Goal: Task Accomplishment & Management: Use online tool/utility

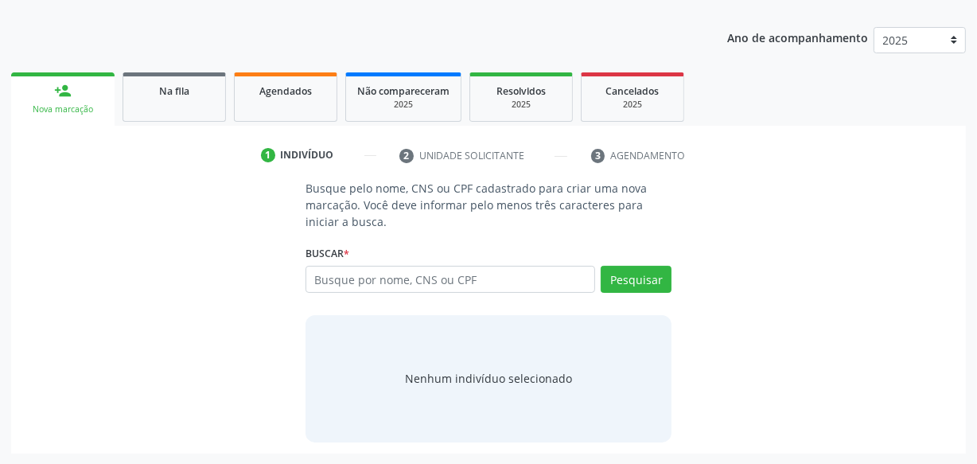
click at [198, 146] on ul "1 Indivíduo 2 Unidade solicitante 3 Agendamento" at bounding box center [488, 155] width 955 height 26
click at [191, 115] on link "Na fila" at bounding box center [174, 96] width 103 height 49
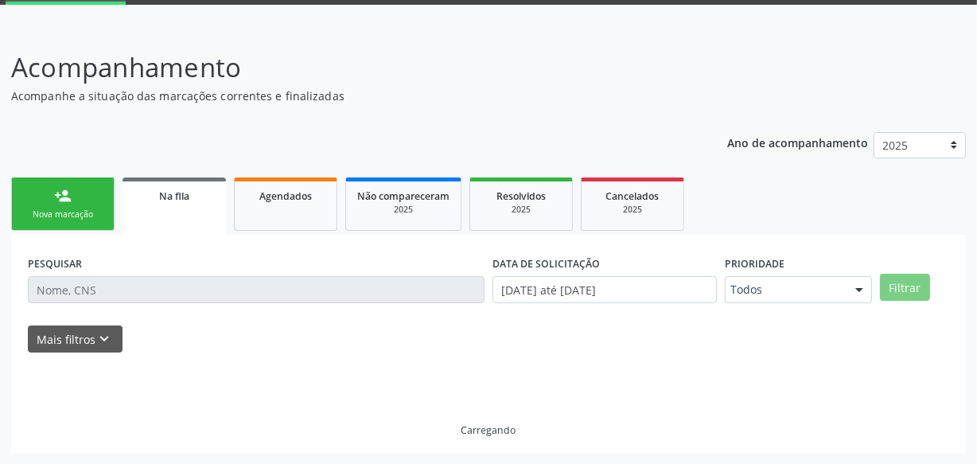
scroll to position [99, 0]
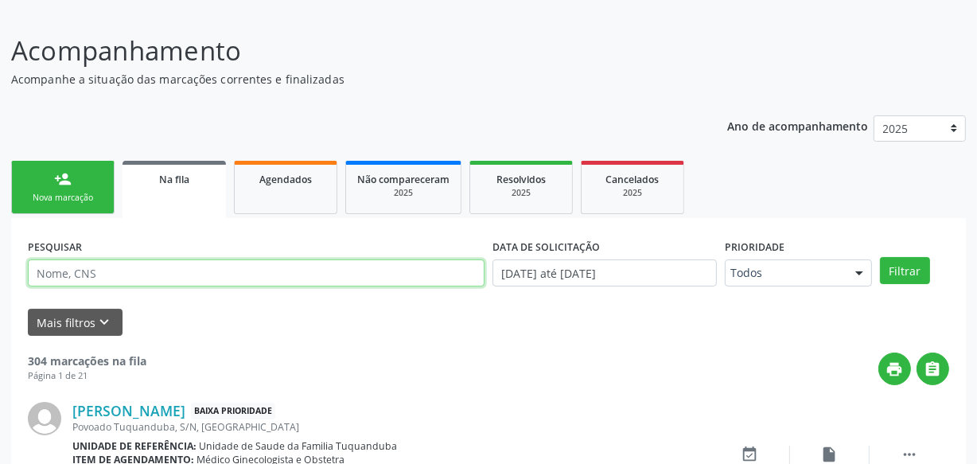
drag, startPoint x: 185, startPoint y: 284, endPoint x: 155, endPoint y: 270, distance: 33.1
paste input "700508530650255"
type input "700508530650255"
click at [880, 257] on button "Filtrar" at bounding box center [905, 270] width 50 height 27
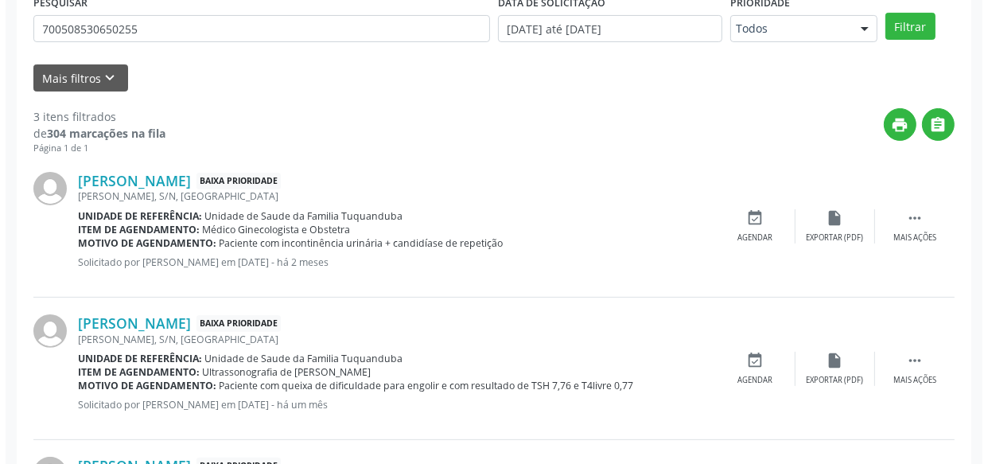
scroll to position [416, 0]
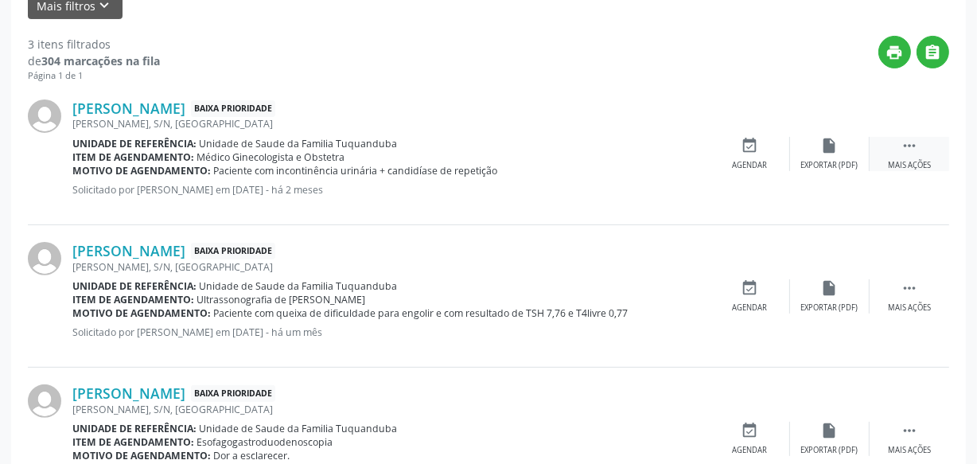
click at [899, 165] on div "Mais ações" at bounding box center [909, 165] width 43 height 11
click at [768, 163] on div "Cancelar" at bounding box center [749, 165] width 37 height 11
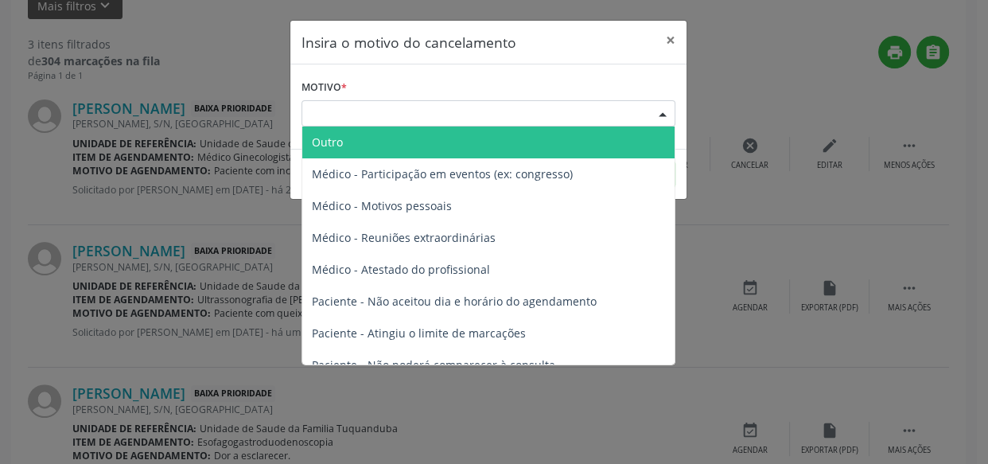
click at [380, 114] on div "Escolha o motivo" at bounding box center [488, 113] width 374 height 27
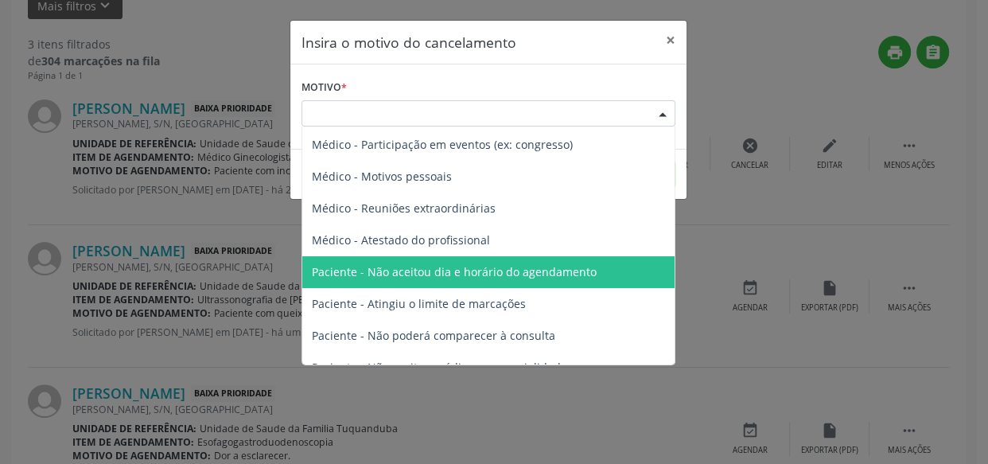
scroll to position [0, 0]
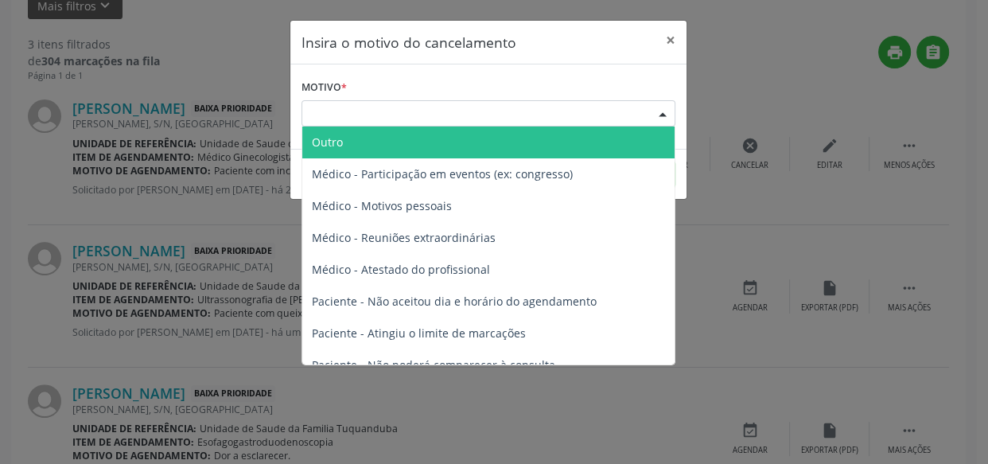
click at [410, 133] on span "Outro" at bounding box center [488, 142] width 372 height 32
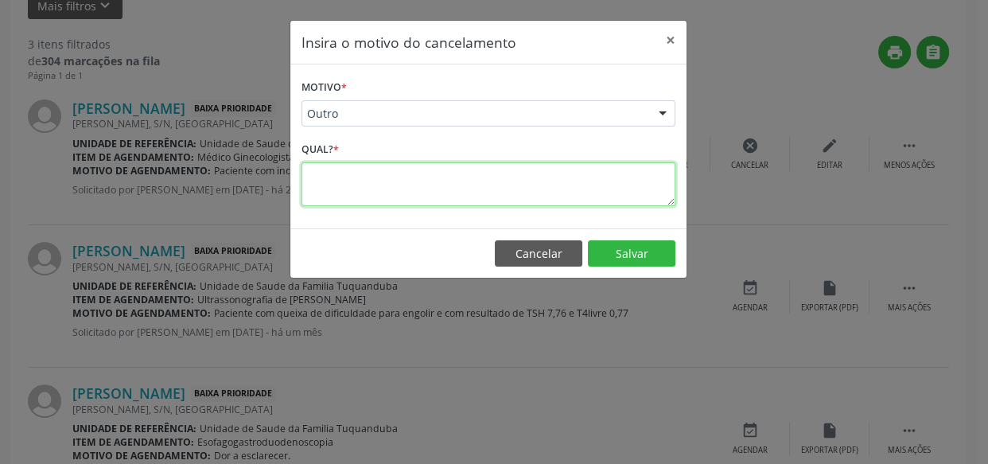
click at [408, 165] on textarea at bounding box center [488, 184] width 374 height 44
click at [348, 177] on textarea "Exame marcado para o dia [DATE]" at bounding box center [488, 184] width 374 height 44
drag, startPoint x: 552, startPoint y: 181, endPoint x: 334, endPoint y: 179, distance: 218.0
click at [290, 176] on div "Motivo * Outro Outro Médico - Participação em eventos (ex: congresso) Médico - …" at bounding box center [488, 146] width 396 height 164
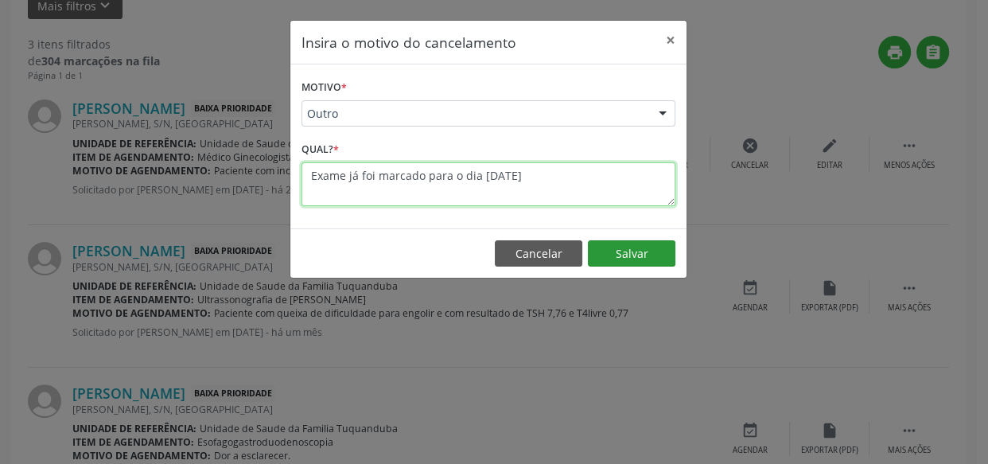
type textarea "Exame já foi marcado para o dia [DATE]"
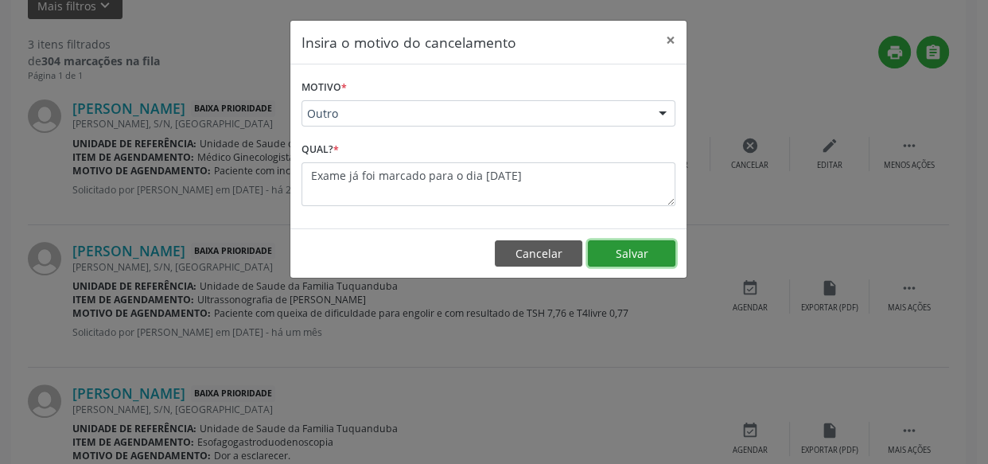
click at [622, 256] on button "Salvar" at bounding box center [632, 253] width 88 height 27
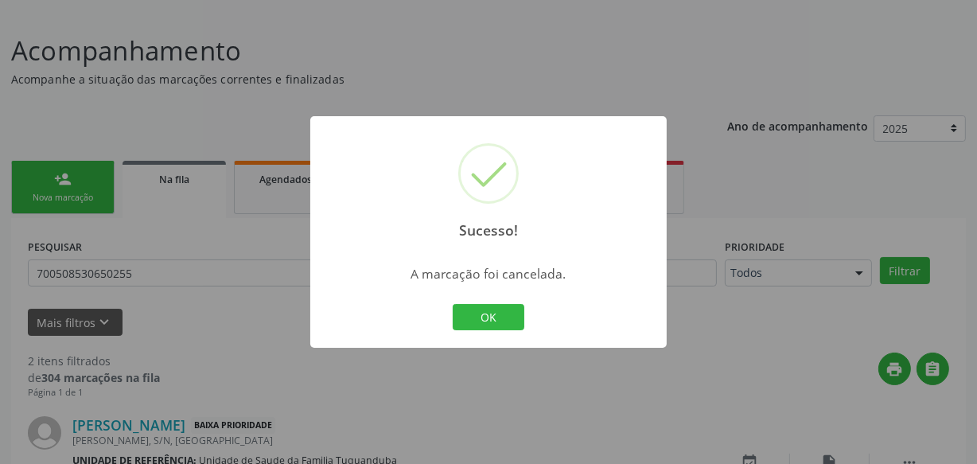
scroll to position [346, 0]
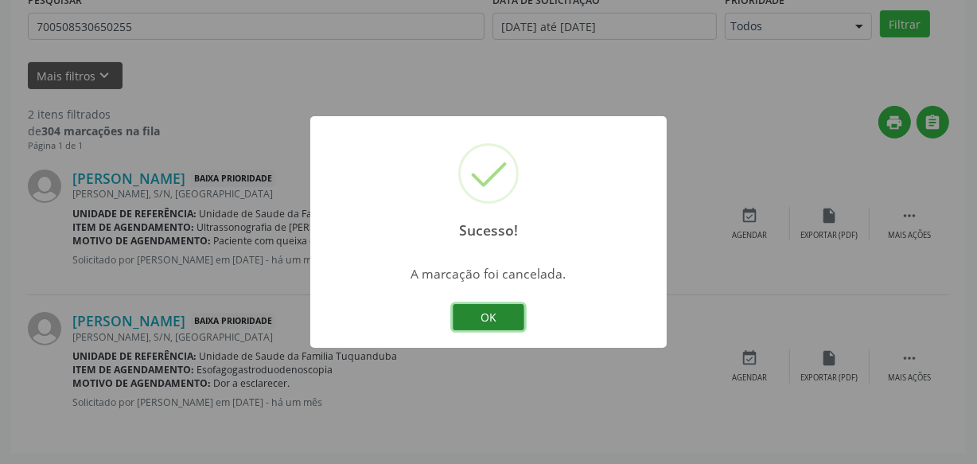
click at [498, 305] on button "OK" at bounding box center [489, 317] width 72 height 27
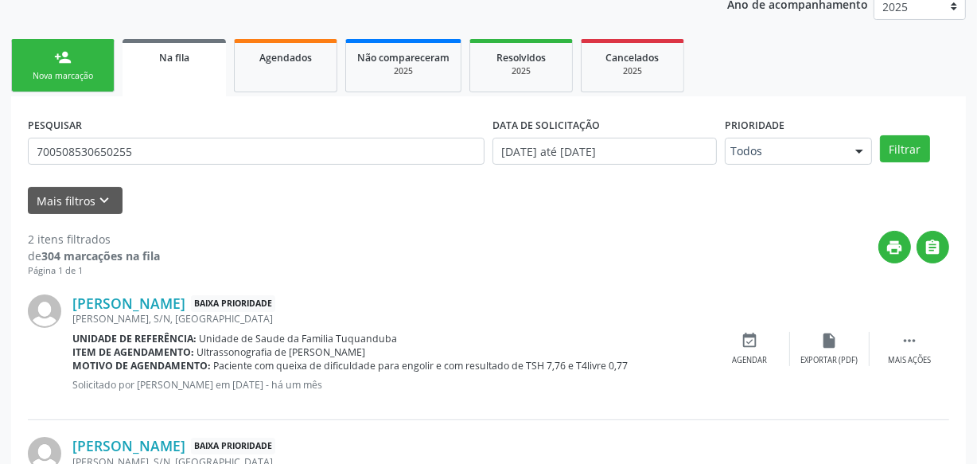
scroll to position [201, 0]
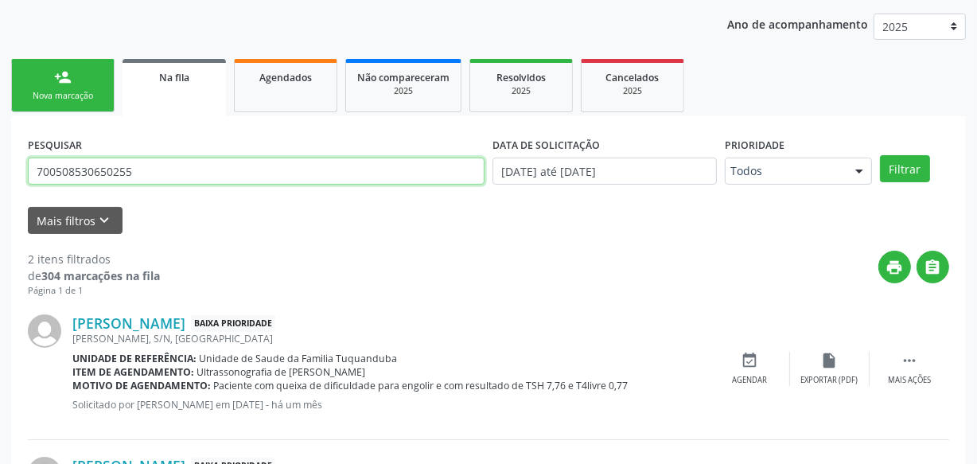
drag, startPoint x: 158, startPoint y: 166, endPoint x: 0, endPoint y: 180, distance: 158.1
click at [0, 180] on div "Acompanhamento Acompanhe a situação das marcações correntes e finalizadas Relat…" at bounding box center [488, 259] width 977 height 701
type input "708704108864992"
click at [880, 155] on button "Filtrar" at bounding box center [905, 168] width 50 height 27
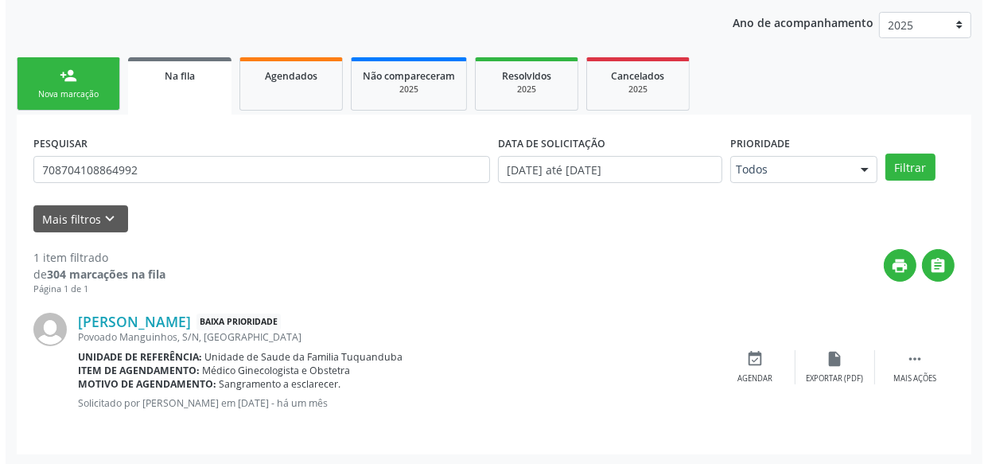
scroll to position [204, 0]
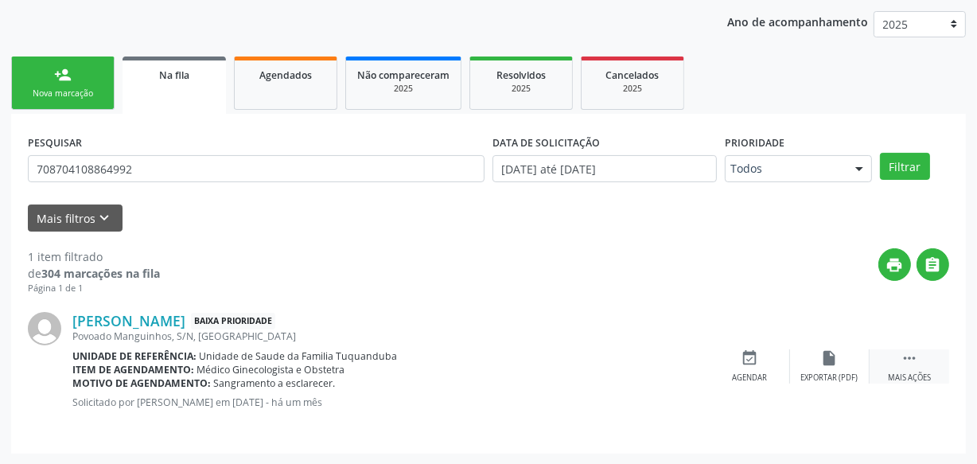
click at [920, 355] on div " Mais ações" at bounding box center [909, 366] width 80 height 34
click at [757, 363] on div "cancel Cancelar" at bounding box center [750, 366] width 80 height 34
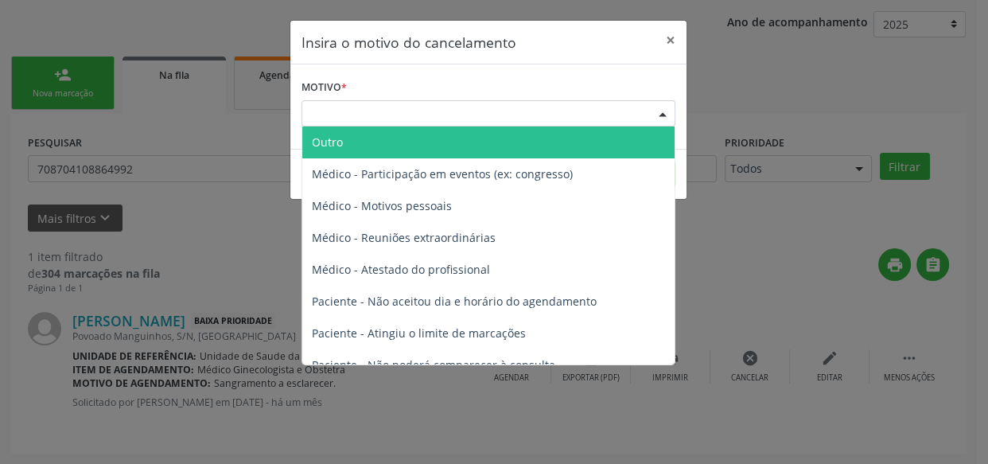
click at [416, 110] on div "Escolha o motivo" at bounding box center [488, 113] width 374 height 27
click at [395, 142] on span "Outro" at bounding box center [488, 142] width 372 height 32
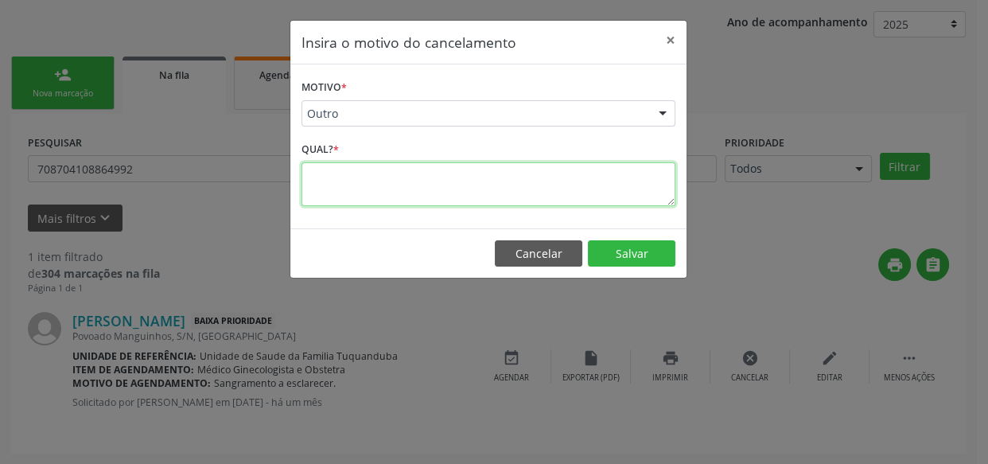
drag, startPoint x: 391, startPoint y: 151, endPoint x: 380, endPoint y: 177, distance: 27.8
paste textarea "Exame já foi marcado para o dia [DATE]"
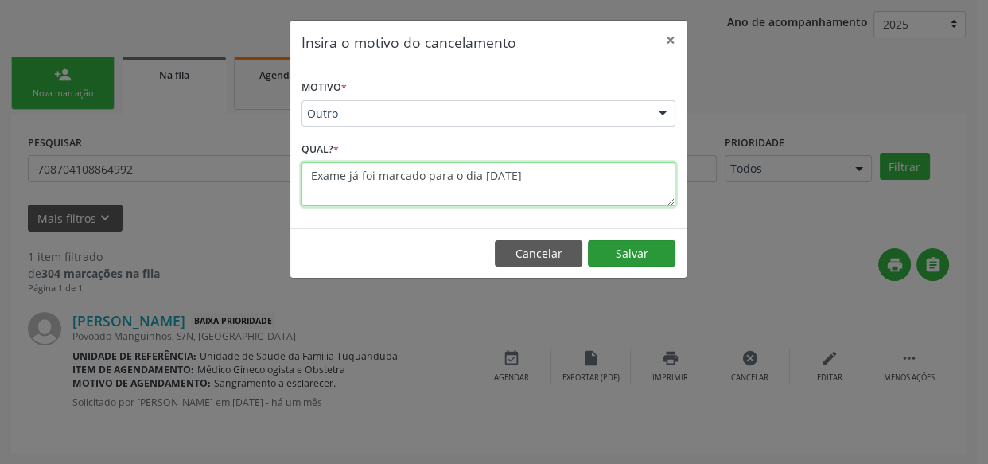
type textarea "Exame já foi marcado para o dia [DATE]"
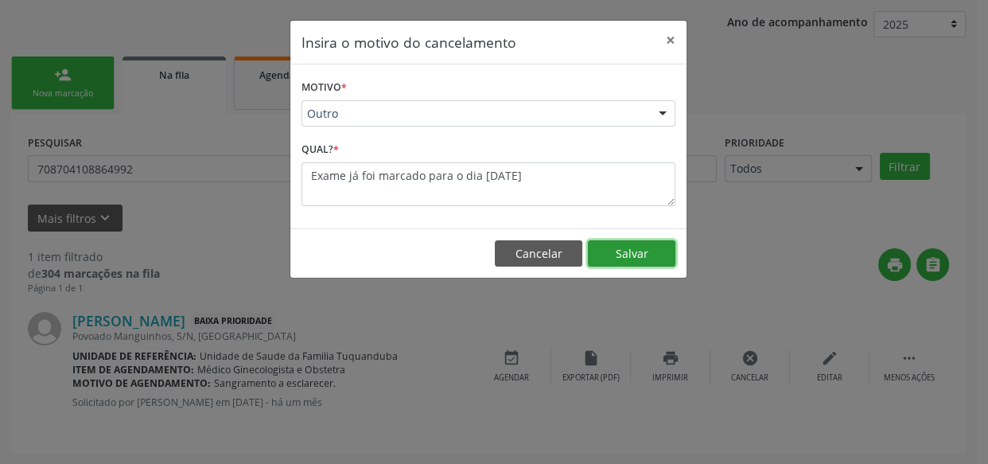
click at [620, 258] on button "Salvar" at bounding box center [632, 253] width 88 height 27
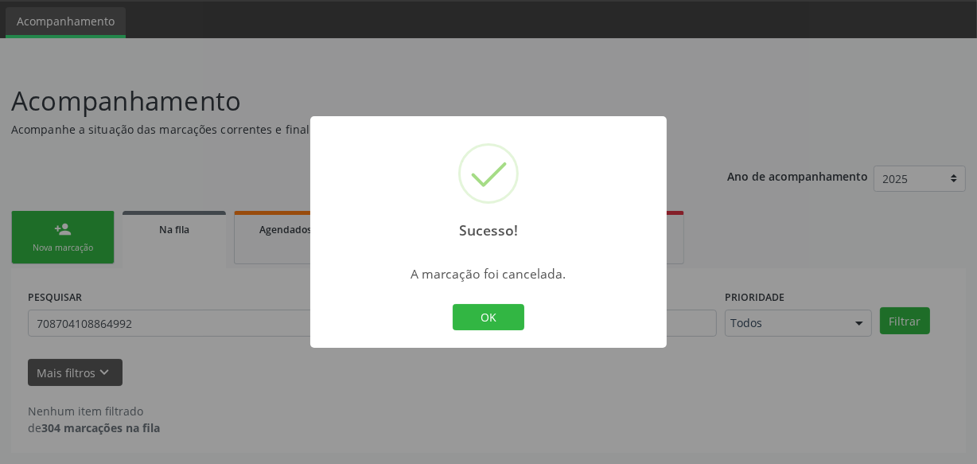
scroll to position [49, 0]
click at [493, 324] on button "OK" at bounding box center [489, 317] width 72 height 27
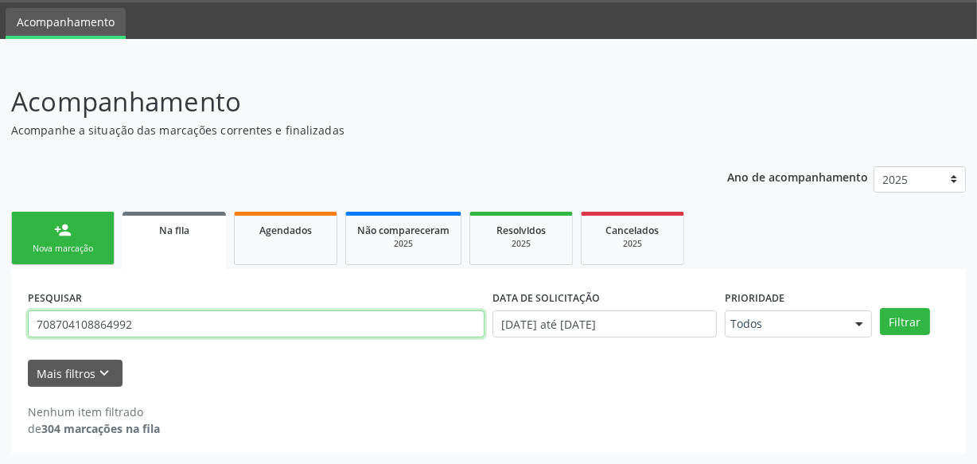
drag, startPoint x: 224, startPoint y: 324, endPoint x: 2, endPoint y: 327, distance: 222.0
click at [0, 327] on div "Acompanhamento Acompanhe a situação das marcações correntes e finalizadas Relat…" at bounding box center [488, 262] width 977 height 403
click at [880, 308] on button "Filtrar" at bounding box center [905, 321] width 50 height 27
click at [60, 324] on input "teresinha" at bounding box center [256, 323] width 457 height 27
type input "terezinha"
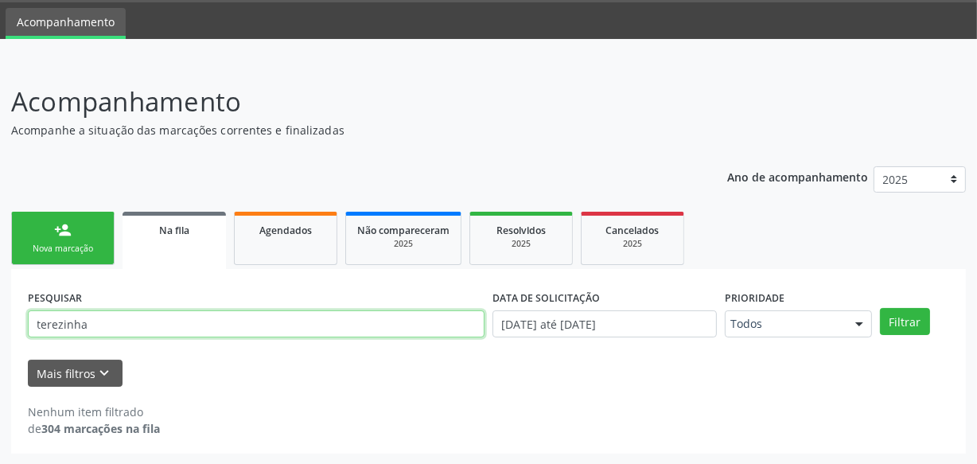
click at [880, 308] on button "Filtrar" at bounding box center [905, 321] width 50 height 27
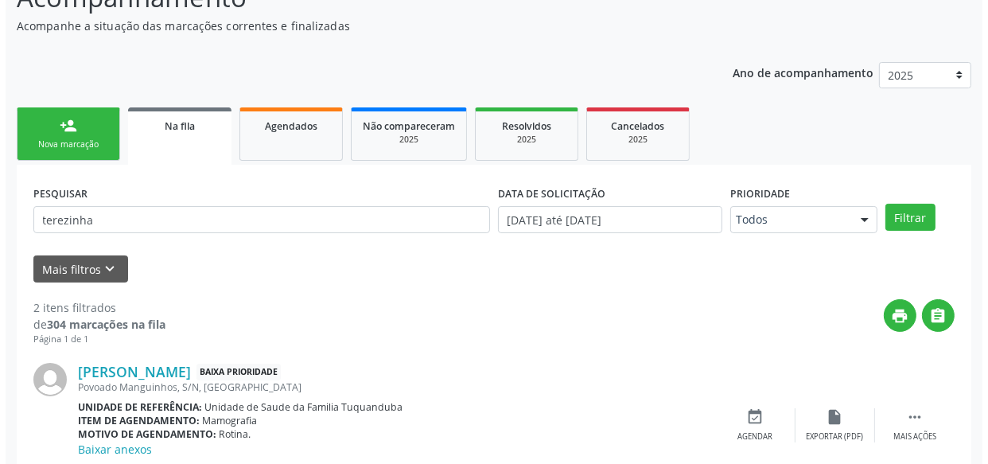
scroll to position [379, 0]
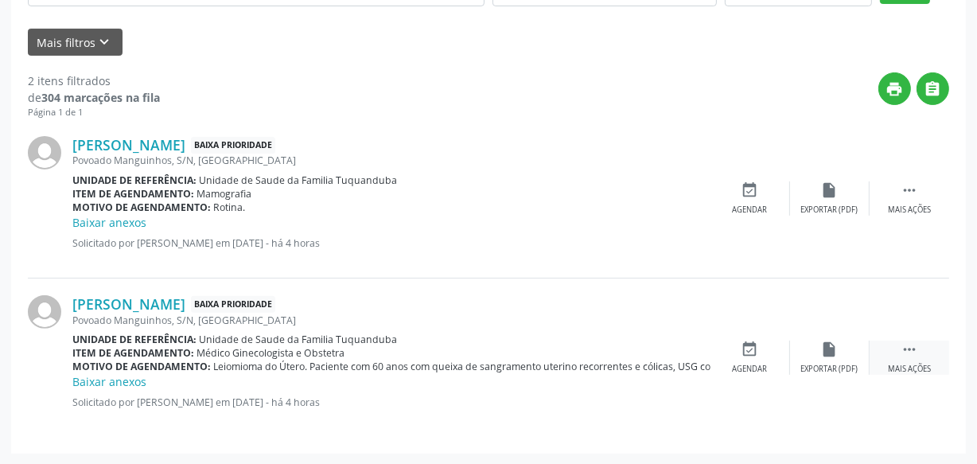
click at [906, 349] on icon "" at bounding box center [909, 349] width 18 height 18
click at [747, 357] on div "cancel Cancelar" at bounding box center [750, 357] width 80 height 34
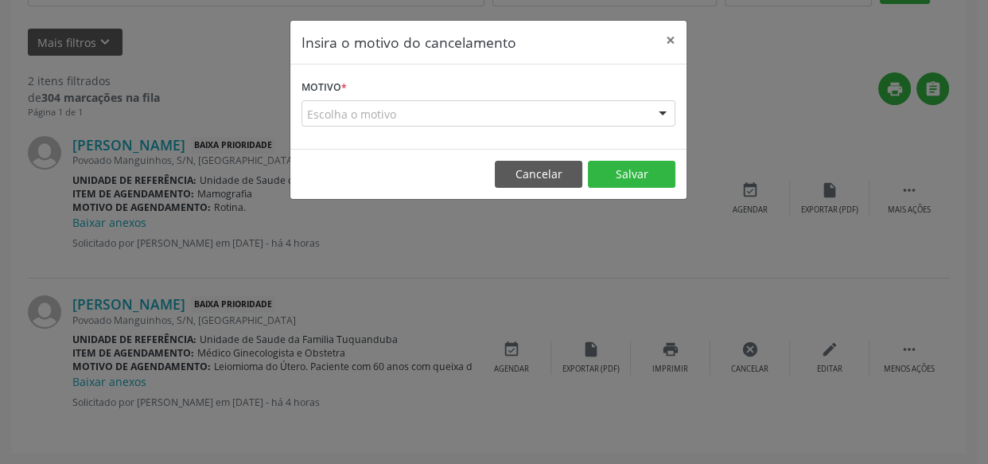
click at [405, 105] on div "Escolha o motivo" at bounding box center [488, 113] width 374 height 27
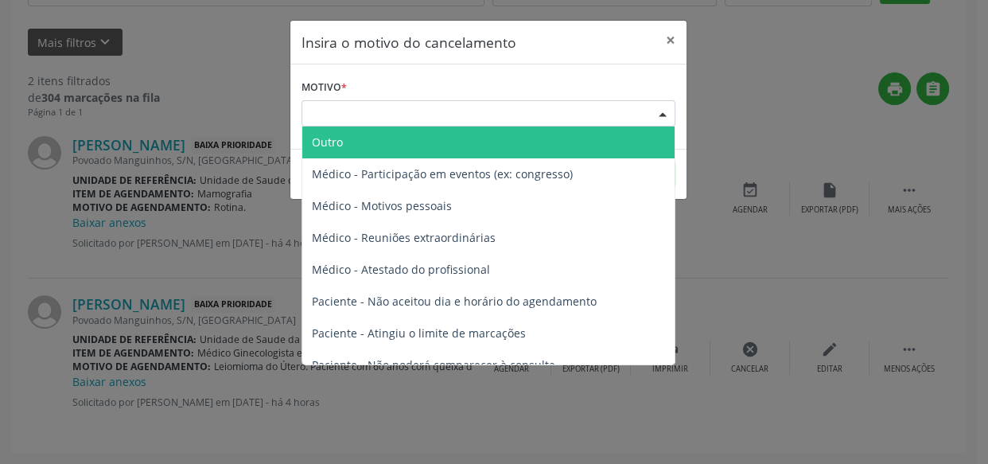
click at [398, 156] on span "Outro" at bounding box center [488, 142] width 372 height 32
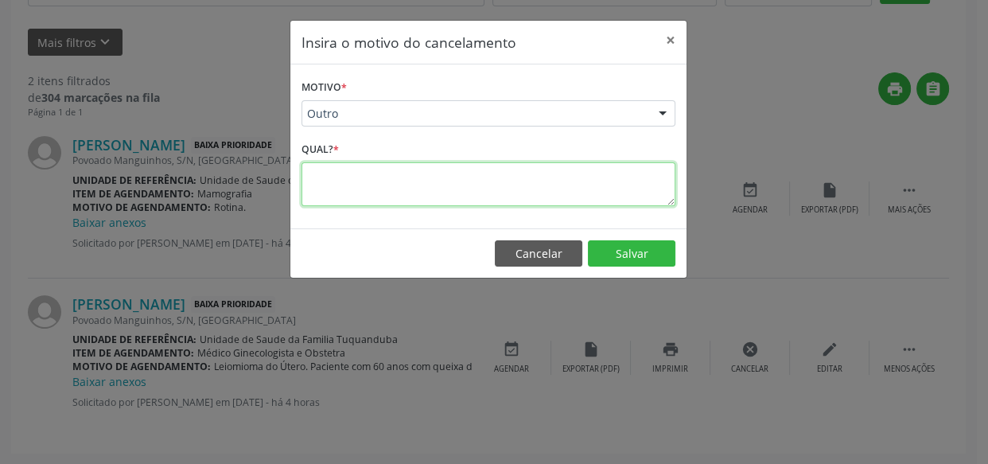
paste textarea "Exame já foi marcado para o dia [DATE]"
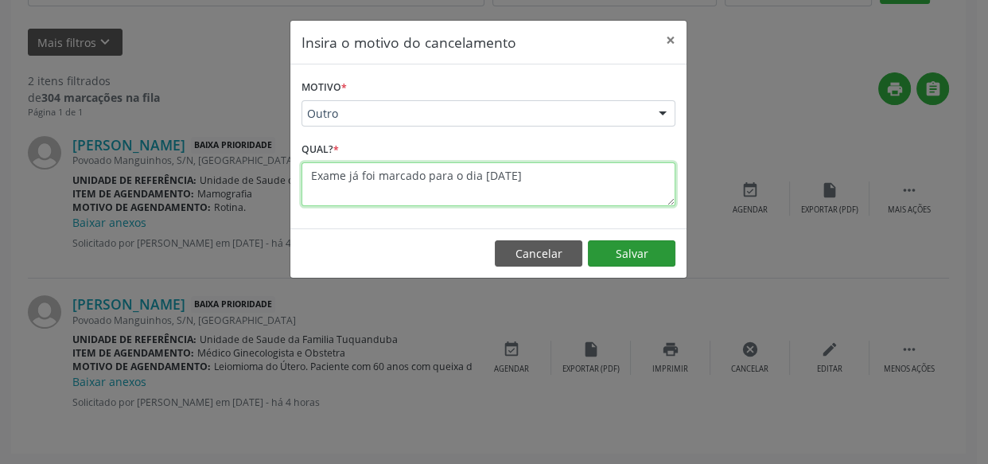
type textarea "Exame já foi marcado para o dia [DATE]"
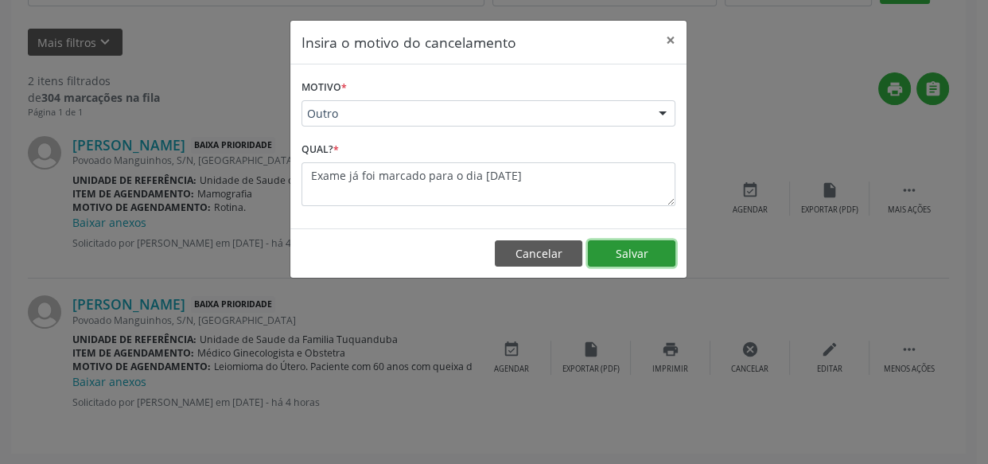
click at [619, 254] on button "Salvar" at bounding box center [632, 253] width 88 height 27
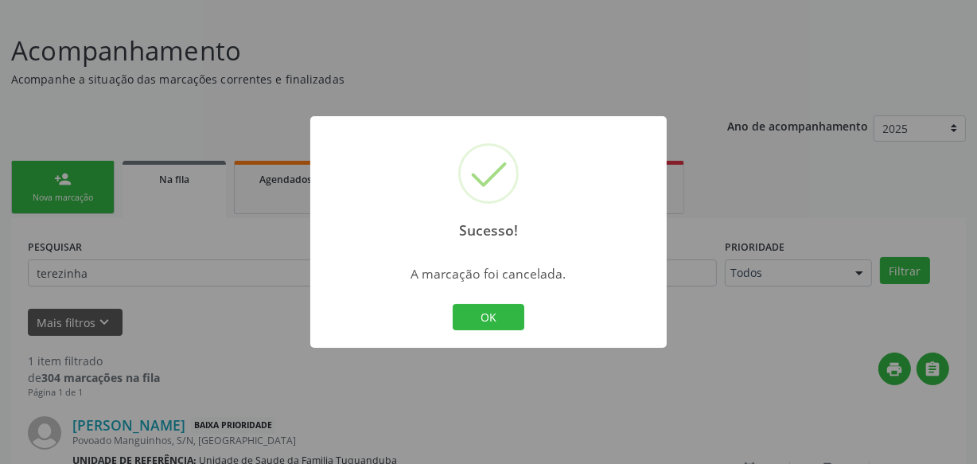
scroll to position [220, 0]
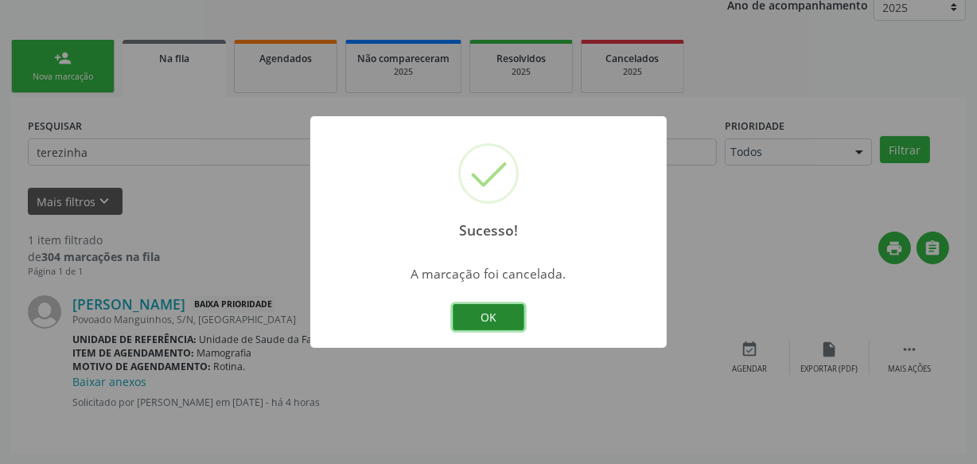
click at [463, 315] on button "OK" at bounding box center [489, 317] width 72 height 27
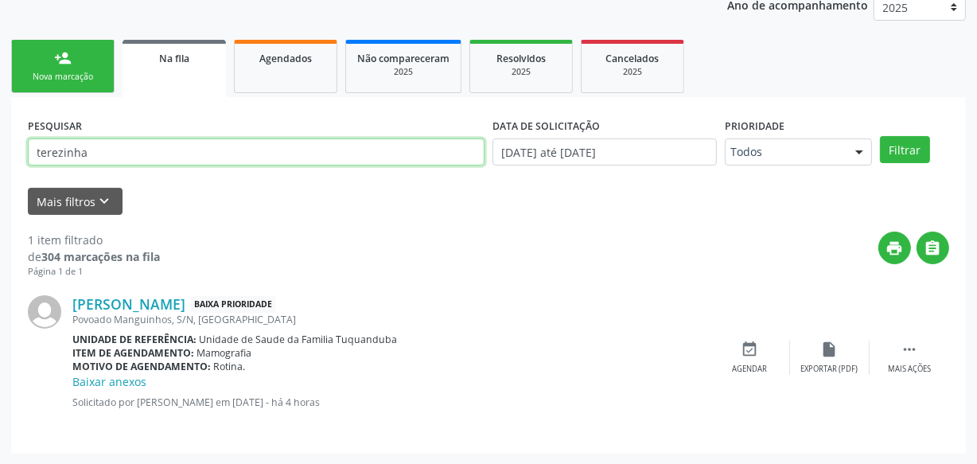
drag, startPoint x: 101, startPoint y: 158, endPoint x: 0, endPoint y: 167, distance: 101.4
click at [0, 167] on div "Acompanhamento Acompanhe a situação das marcações correntes e finalizadas Relat…" at bounding box center [488, 176] width 977 height 575
type input "edilene"
click at [880, 136] on button "Filtrar" at bounding box center [905, 149] width 50 height 27
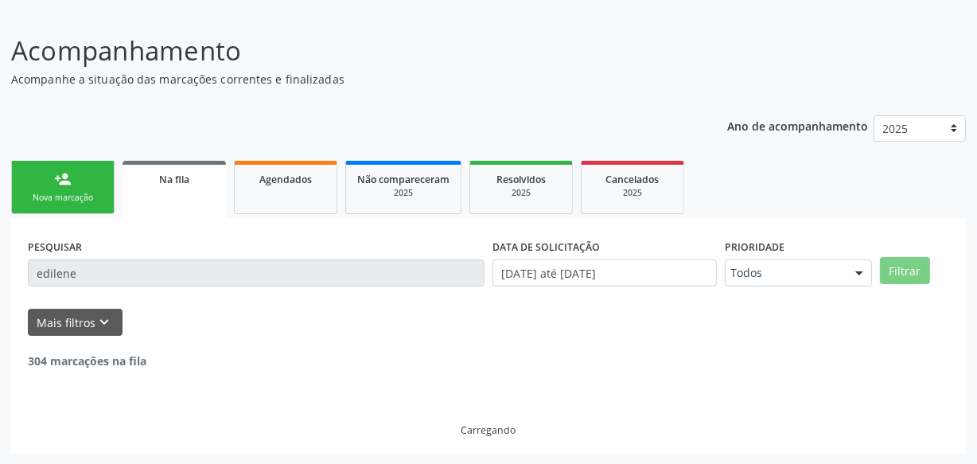
scroll to position [204, 0]
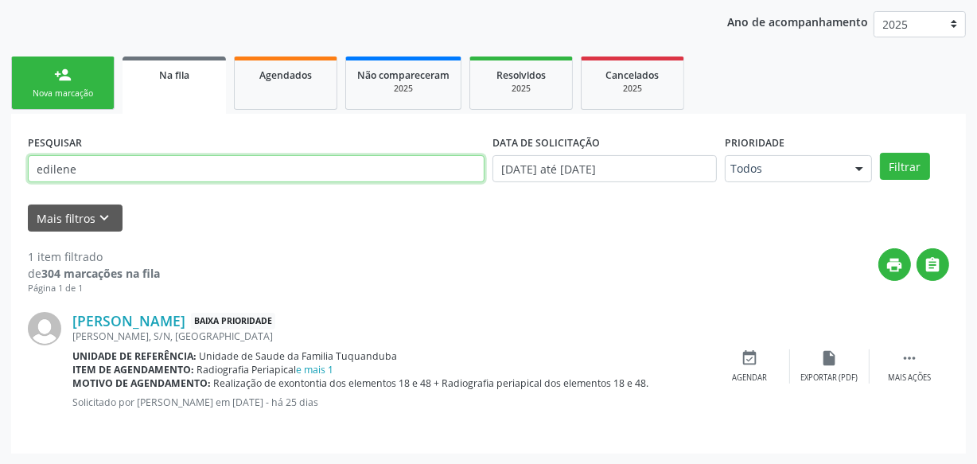
drag, startPoint x: 68, startPoint y: 169, endPoint x: 0, endPoint y: 172, distance: 67.7
click at [0, 172] on div "Acompanhamento Acompanhe a situação das marcações correntes e finalizadas Relat…" at bounding box center [488, 185] width 977 height 558
click at [90, 159] on input "text" at bounding box center [256, 168] width 457 height 27
type input "gerliene"
click at [880, 153] on button "Filtrar" at bounding box center [905, 166] width 50 height 27
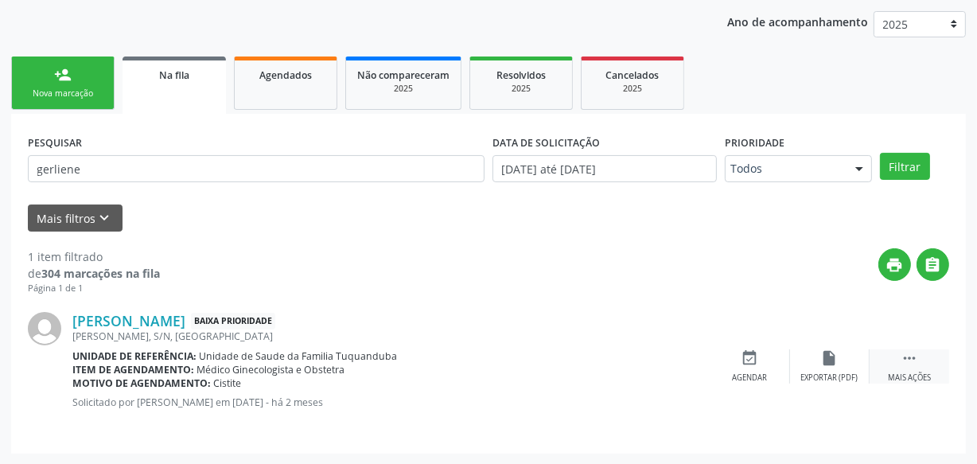
click at [912, 363] on icon "" at bounding box center [909, 358] width 18 height 18
click at [757, 360] on icon "cancel" at bounding box center [750, 358] width 18 height 18
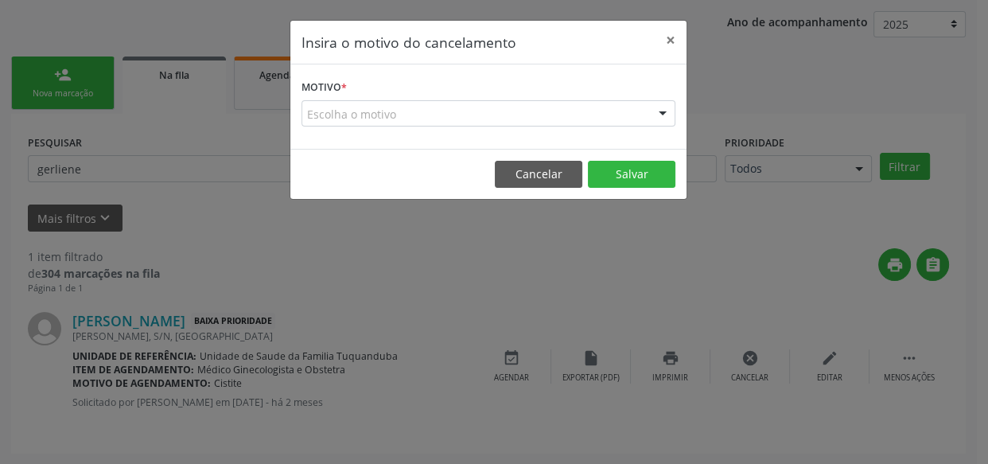
click at [342, 111] on div "Escolha o motivo" at bounding box center [488, 113] width 374 height 27
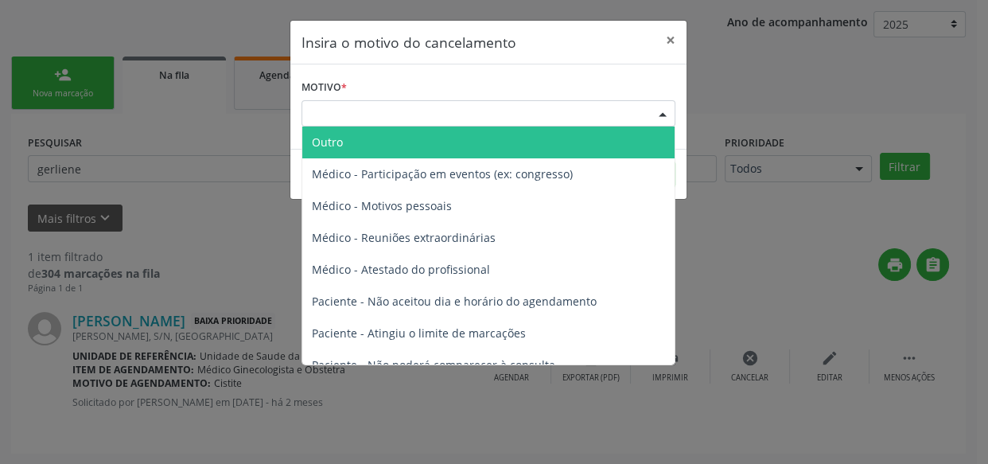
click at [356, 141] on span "Outro" at bounding box center [488, 142] width 372 height 32
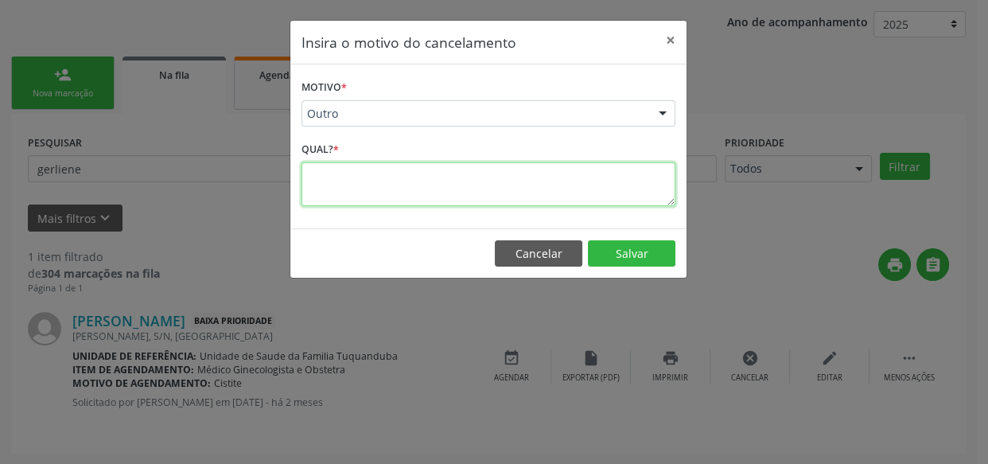
drag, startPoint x: 355, startPoint y: 159, endPoint x: 346, endPoint y: 176, distance: 18.9
paste textarea "Exame já foi marcado para o dia [DATE]"
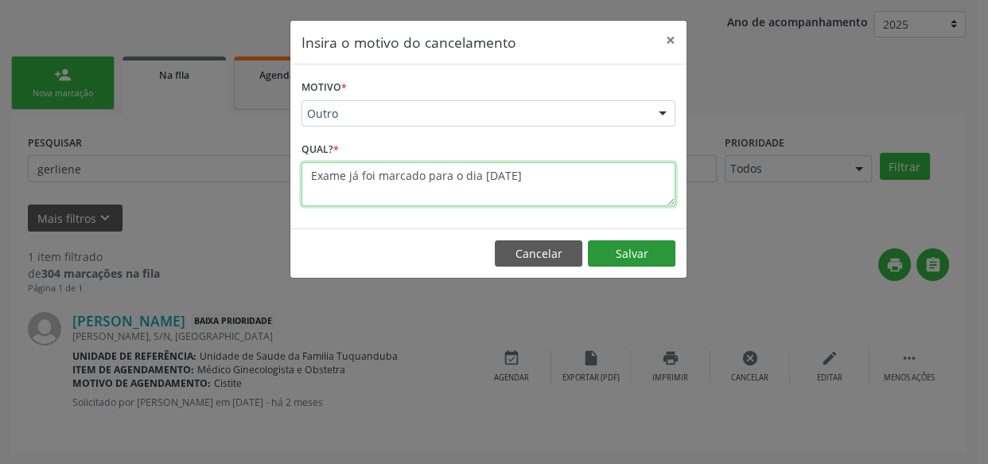
type textarea "Exame já foi marcado para o dia [DATE]"
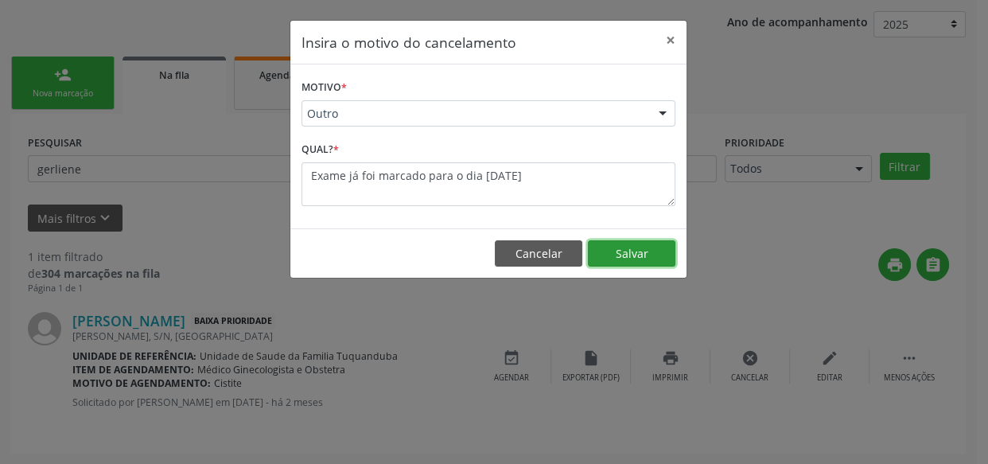
click at [627, 246] on button "Salvar" at bounding box center [632, 253] width 88 height 27
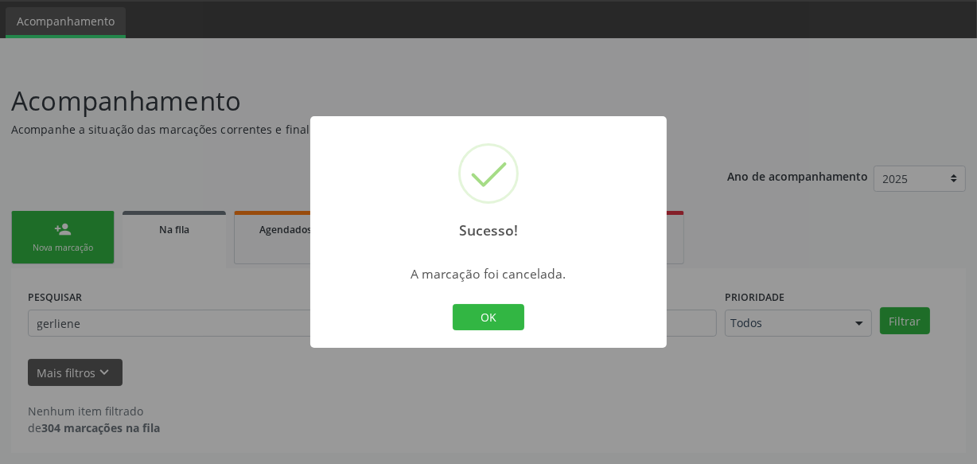
scroll to position [49, 0]
click at [484, 310] on button "OK" at bounding box center [489, 317] width 72 height 27
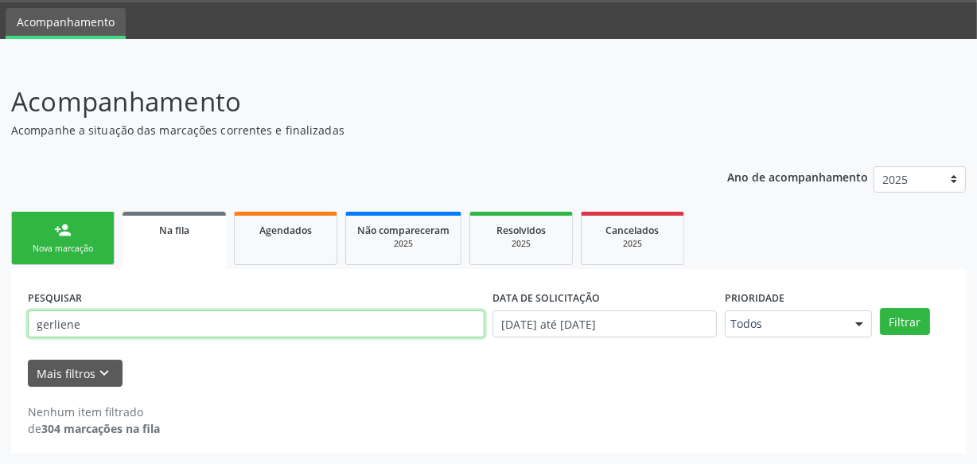
drag, startPoint x: 127, startPoint y: 326, endPoint x: 28, endPoint y: 329, distance: 99.5
click at [28, 329] on input "gerliene" at bounding box center [256, 323] width 457 height 27
type input "[PERSON_NAME]"
click at [880, 308] on button "Filtrar" at bounding box center [905, 321] width 50 height 27
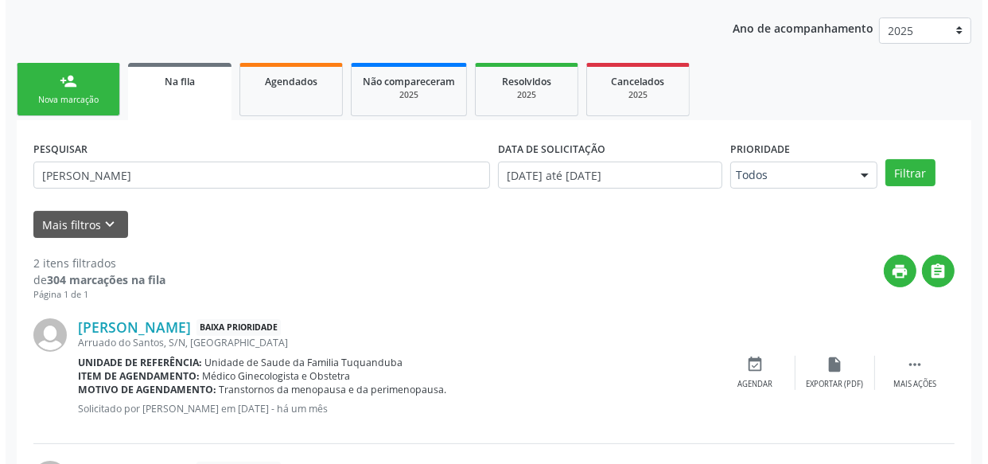
scroll to position [346, 0]
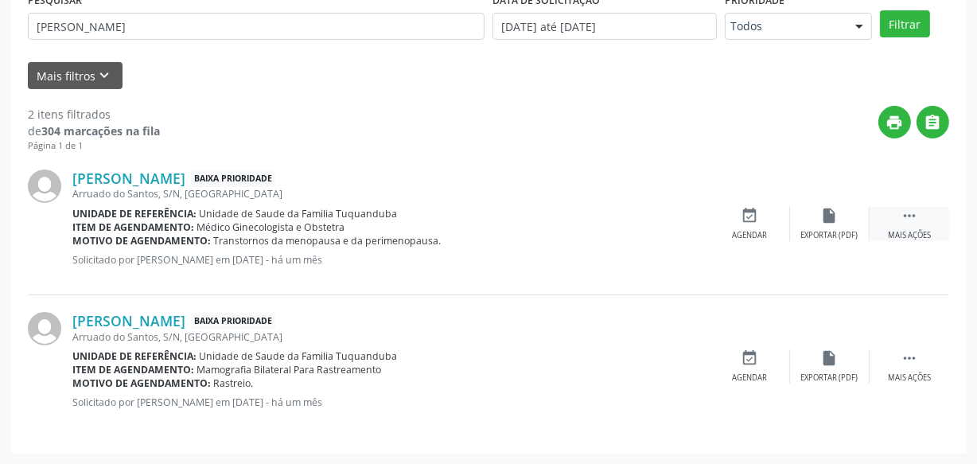
click at [909, 210] on icon "" at bounding box center [909, 216] width 18 height 18
click at [750, 215] on icon "cancel" at bounding box center [750, 216] width 18 height 18
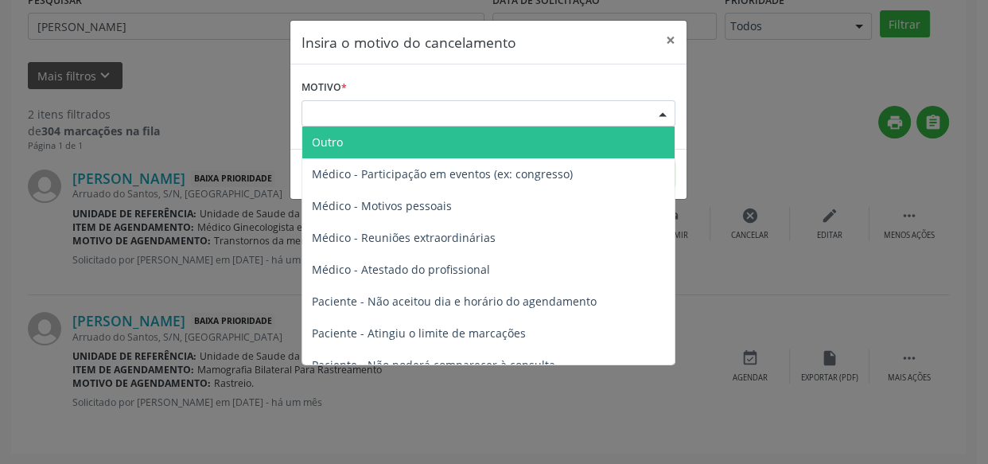
click at [453, 111] on div "Escolha o motivo" at bounding box center [488, 113] width 374 height 27
click at [321, 153] on span "Outro" at bounding box center [488, 142] width 372 height 32
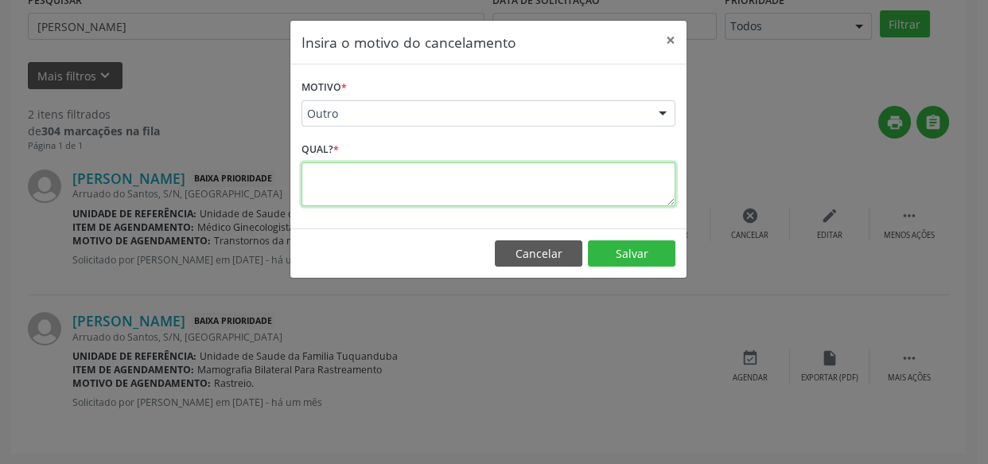
paste textarea "Exame já foi marcado para o dia [DATE]"
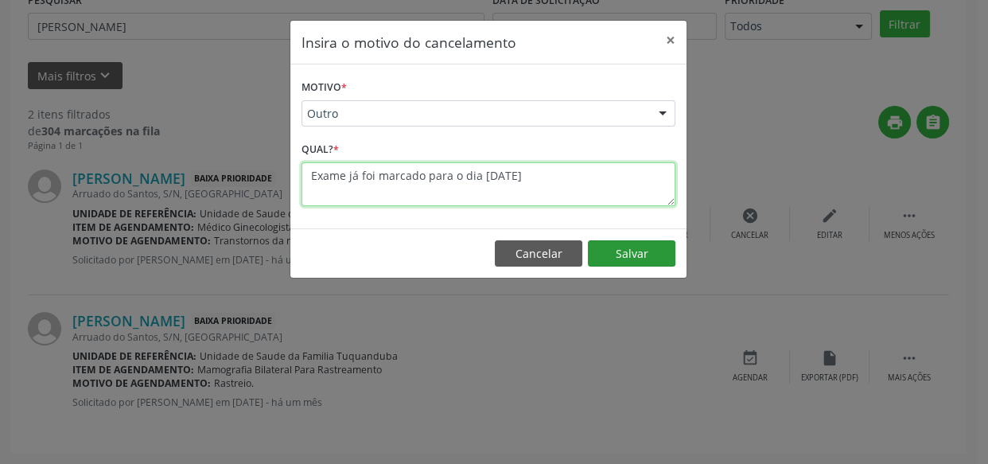
type textarea "Exame já foi marcado para o dia [DATE]"
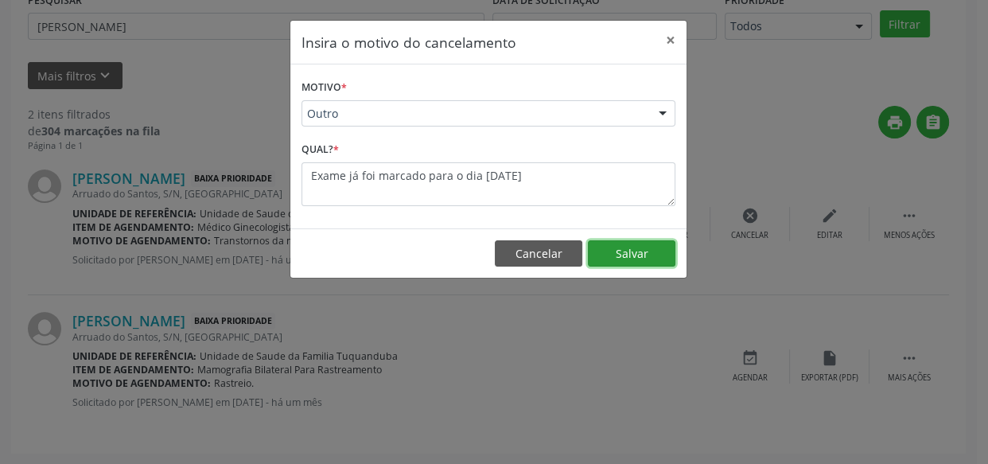
click at [612, 255] on button "Salvar" at bounding box center [632, 253] width 88 height 27
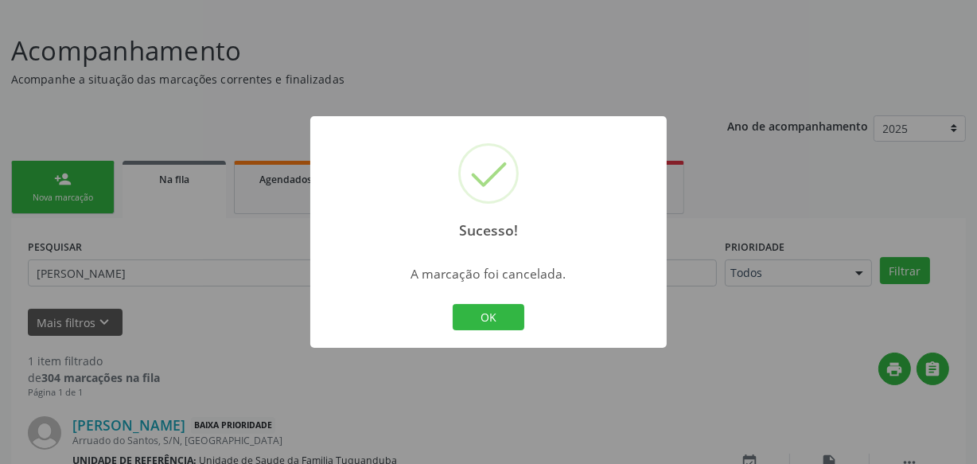
scroll to position [204, 0]
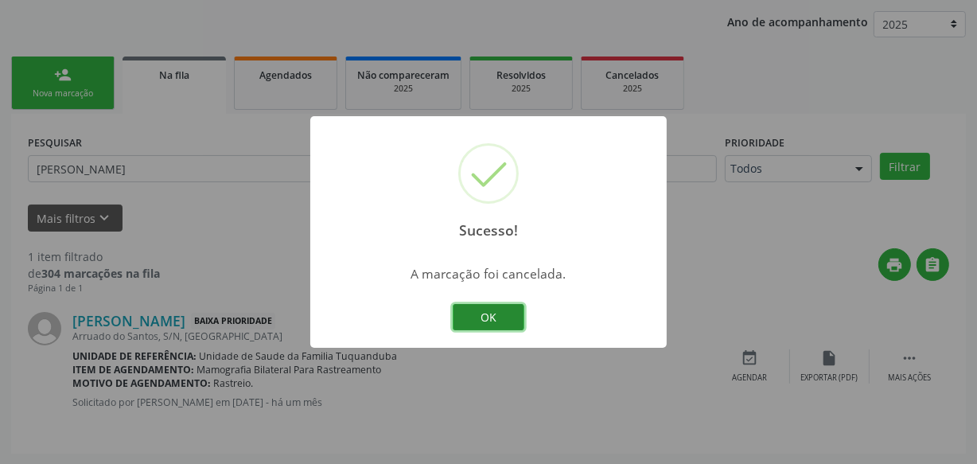
click at [485, 307] on button "OK" at bounding box center [489, 317] width 72 height 27
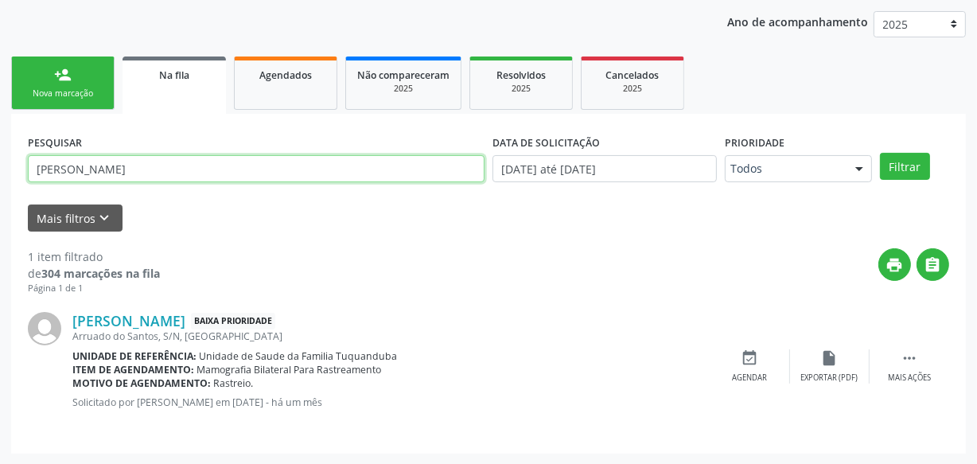
drag, startPoint x: 88, startPoint y: 163, endPoint x: 0, endPoint y: 173, distance: 88.8
click at [0, 174] on div "Acompanhamento Acompanhe a situação das marcações correntes e finalizadas Relat…" at bounding box center [488, 185] width 977 height 558
type input "camila"
click at [880, 153] on button "Filtrar" at bounding box center [905, 166] width 50 height 27
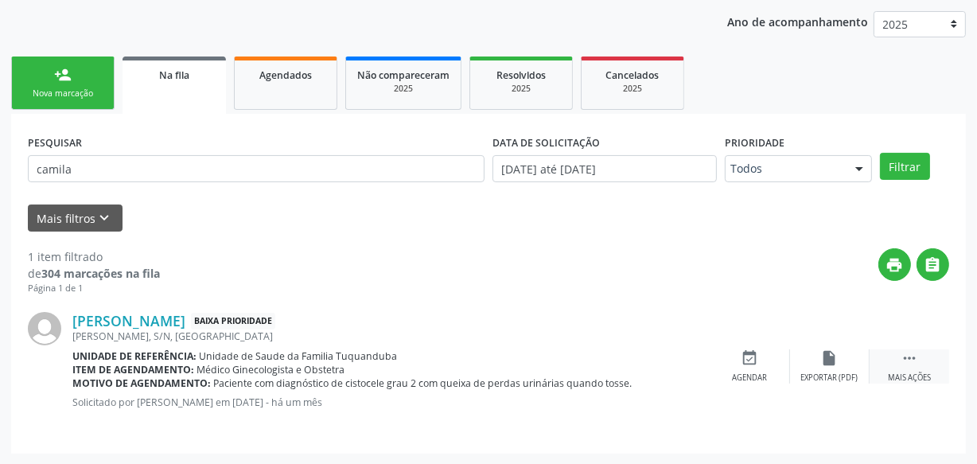
click at [887, 367] on div " Mais ações" at bounding box center [909, 366] width 80 height 34
click at [764, 363] on div "cancel Cancelar" at bounding box center [750, 366] width 80 height 34
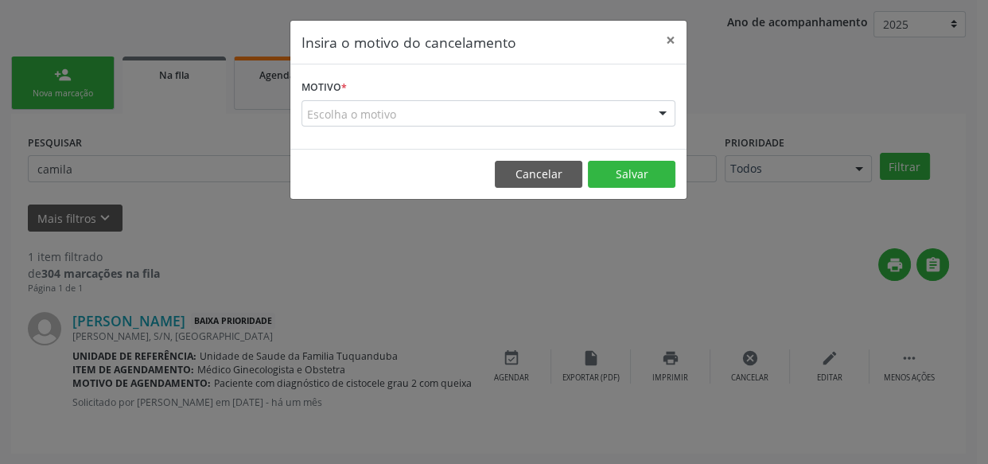
click at [492, 113] on div "Escolha o motivo" at bounding box center [488, 113] width 374 height 27
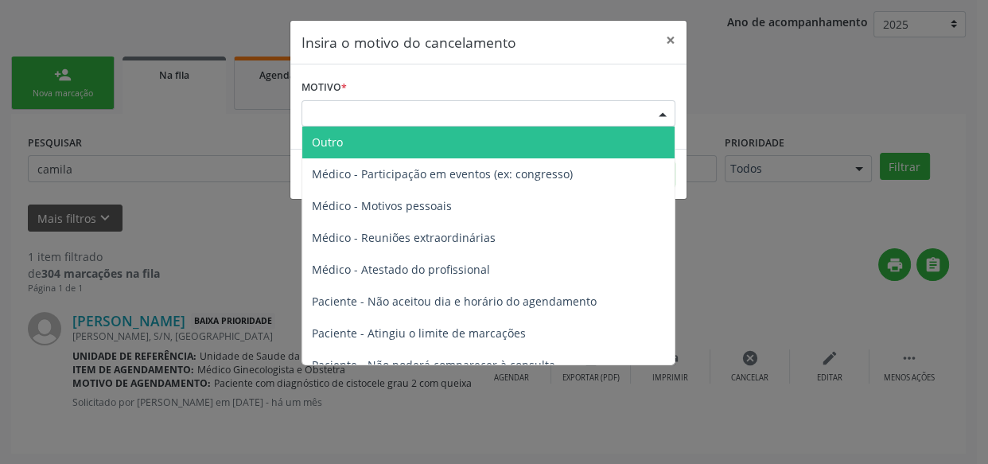
click at [371, 134] on span "Outro" at bounding box center [488, 142] width 372 height 32
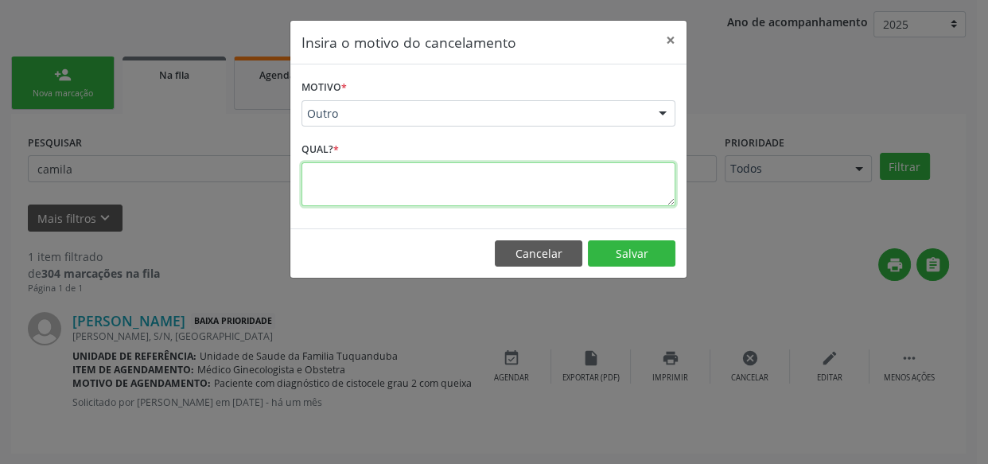
paste textarea "Exame já foi marcado para o dia [DATE]"
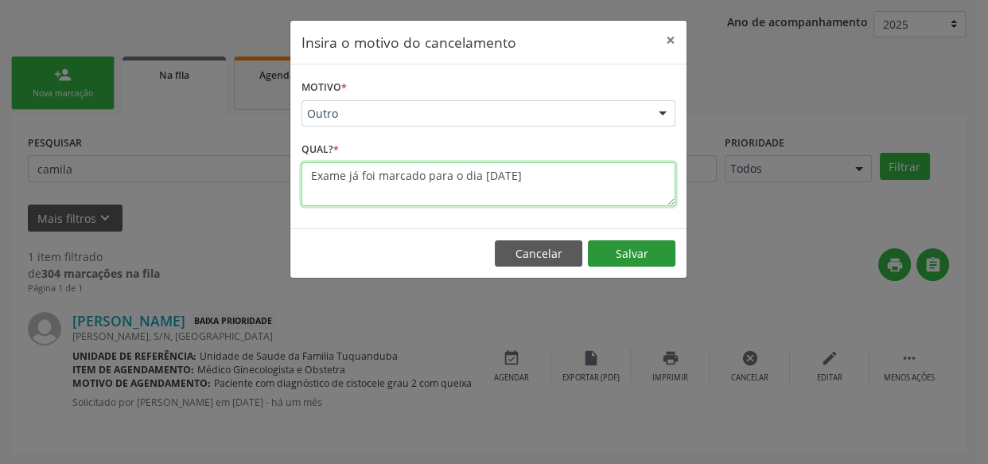
type textarea "Exame já foi marcado para o dia [DATE]"
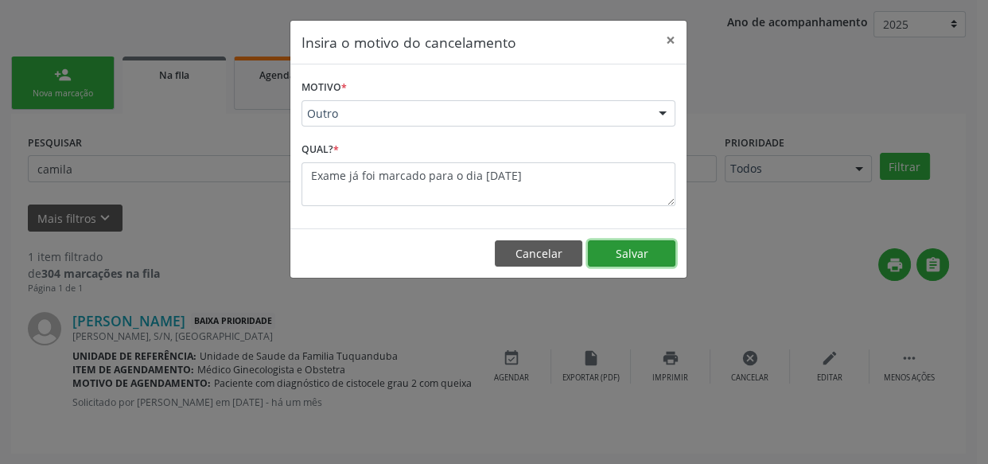
click at [611, 263] on button "Salvar" at bounding box center [632, 253] width 88 height 27
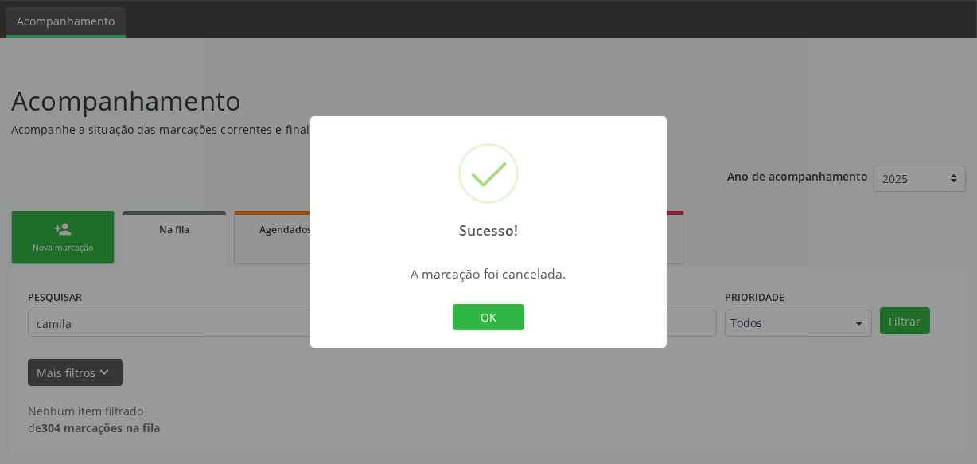
scroll to position [49, 0]
click at [488, 312] on button "OK" at bounding box center [489, 317] width 72 height 27
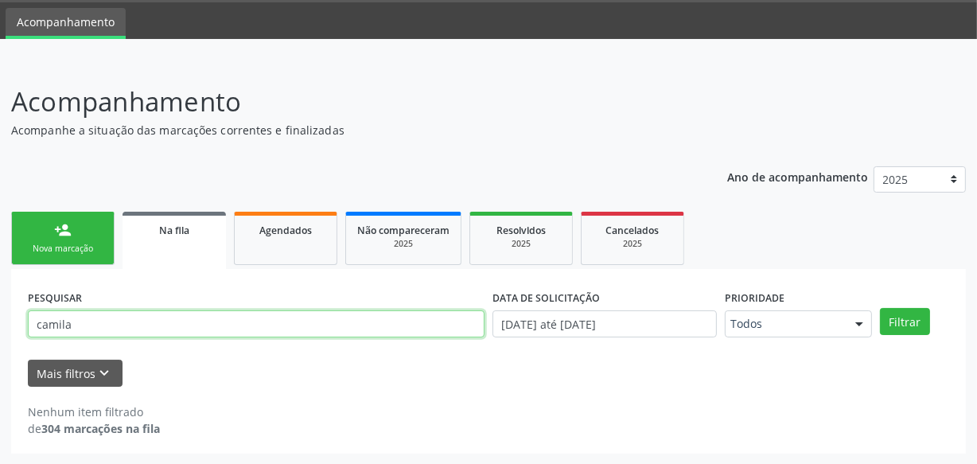
click at [225, 317] on input "camila" at bounding box center [256, 323] width 457 height 27
type input "c"
type input "[PERSON_NAME]"
click at [880, 308] on button "Filtrar" at bounding box center [905, 321] width 50 height 27
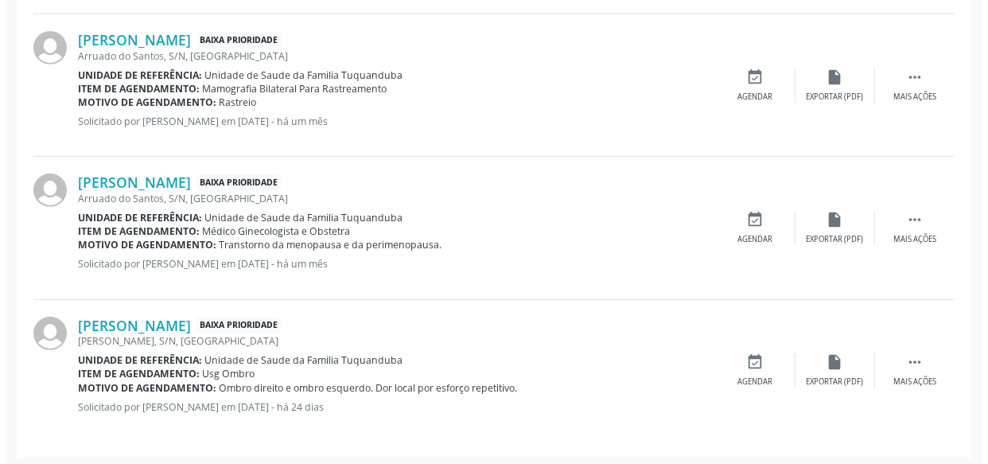
scroll to position [628, 0]
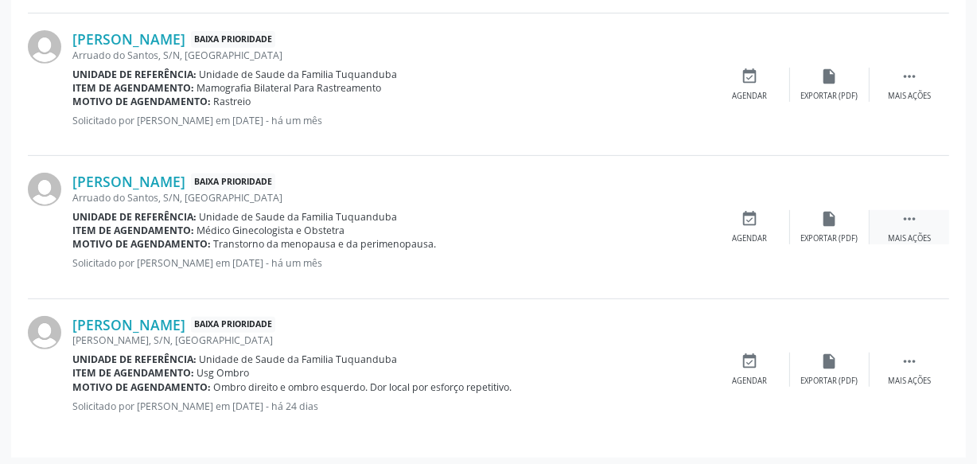
click at [916, 228] on div " Mais ações" at bounding box center [909, 227] width 80 height 34
click at [748, 228] on div "cancel Cancelar" at bounding box center [750, 227] width 80 height 34
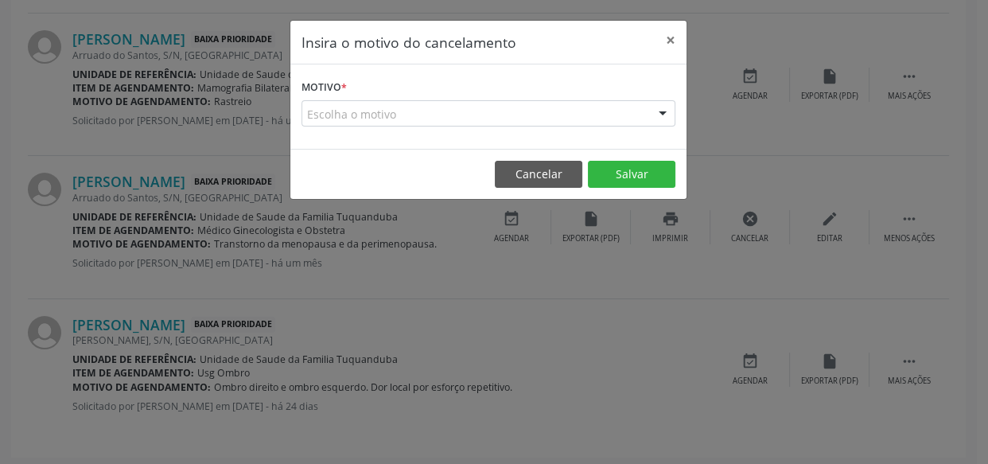
click at [500, 115] on div "Escolha o motivo" at bounding box center [488, 113] width 374 height 27
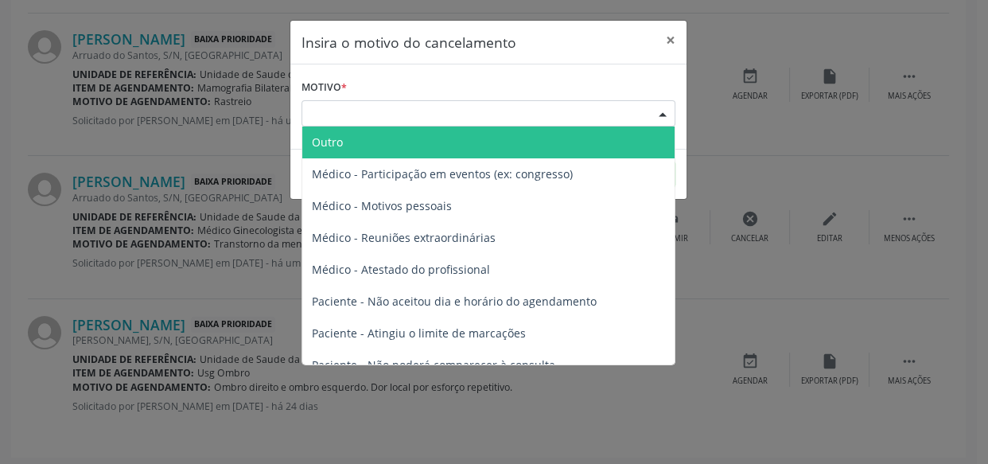
click at [412, 138] on span "Outro" at bounding box center [488, 142] width 372 height 32
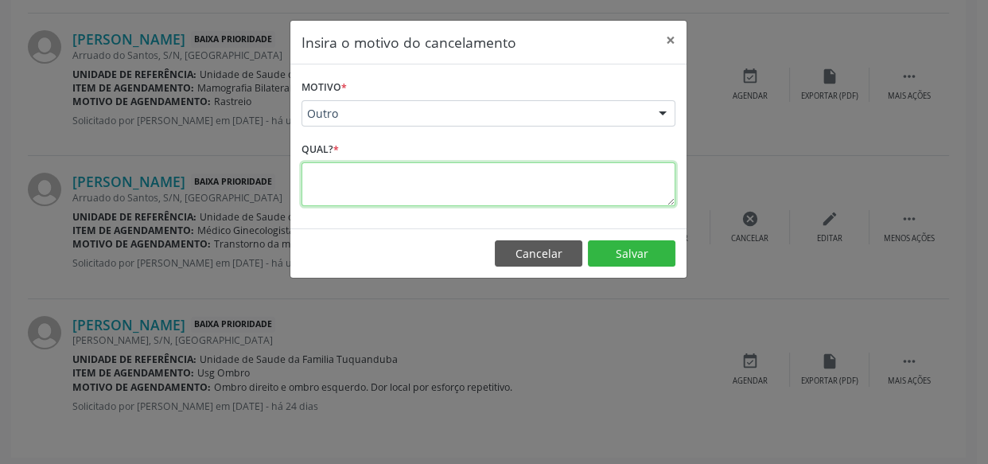
paste textarea "Exame já foi marcado para o dia [DATE]"
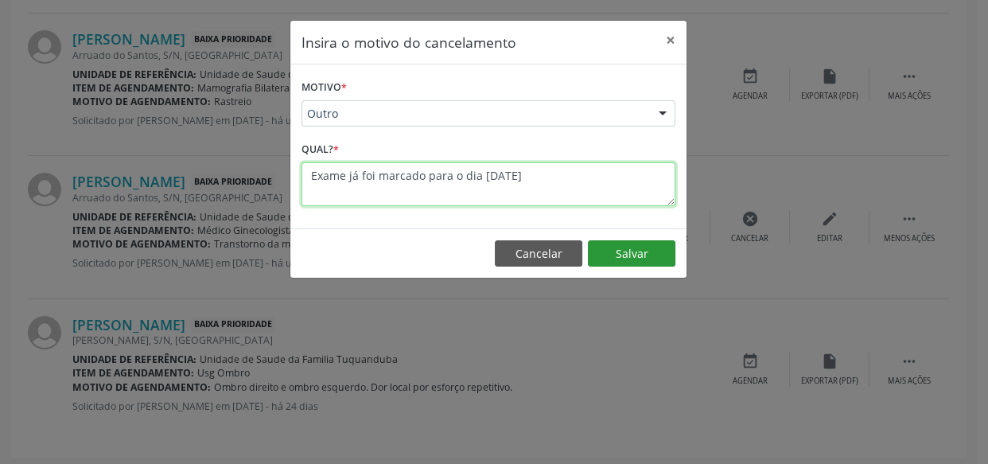
type textarea "Exame já foi marcado para o dia [DATE]"
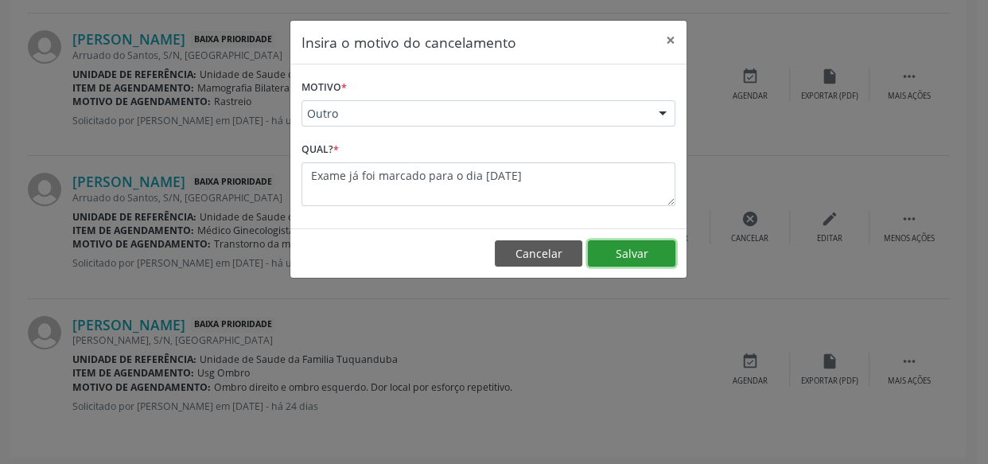
click at [620, 257] on button "Salvar" at bounding box center [632, 253] width 88 height 27
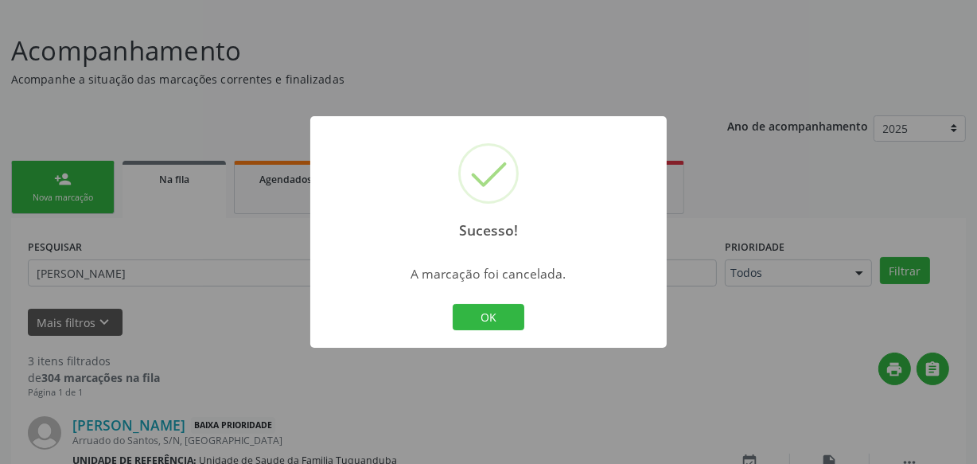
scroll to position [488, 0]
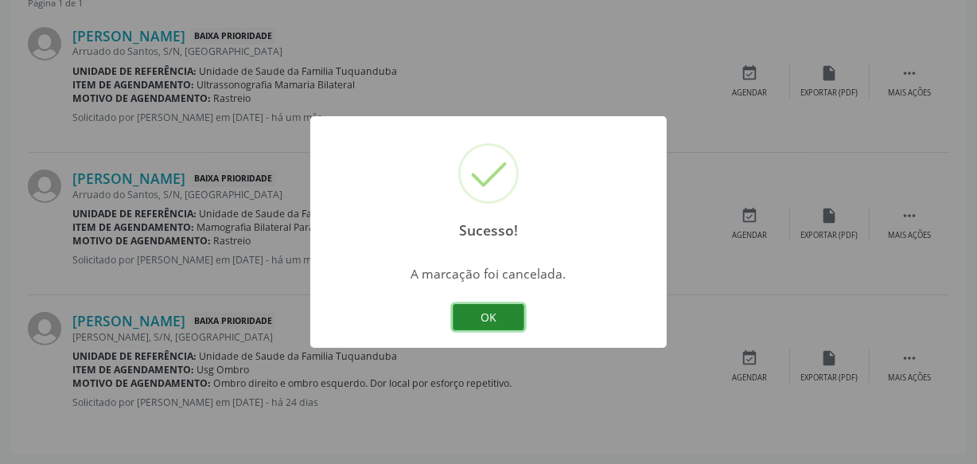
click at [498, 313] on button "OK" at bounding box center [489, 317] width 72 height 27
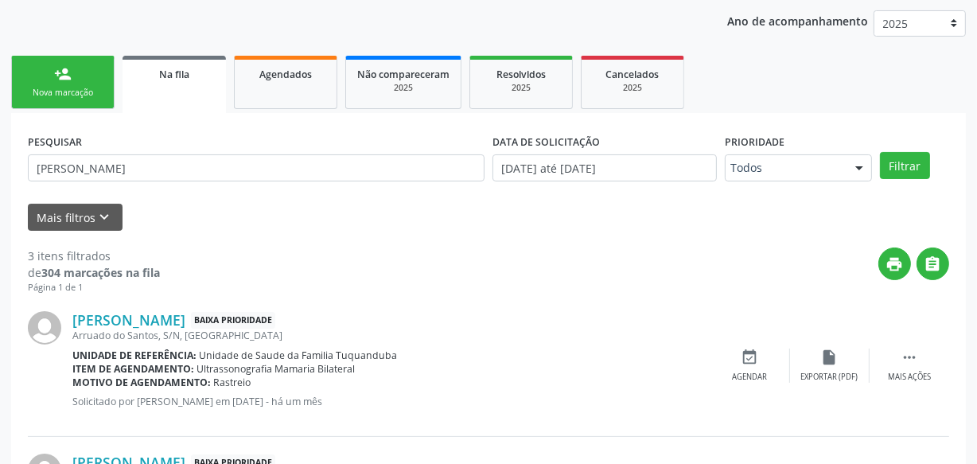
scroll to position [216, 0]
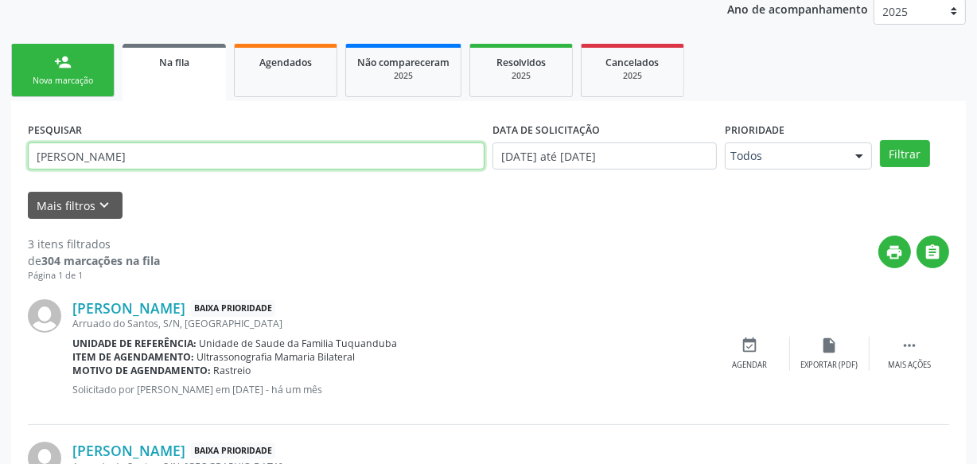
click at [98, 157] on input "[PERSON_NAME]" at bounding box center [256, 155] width 457 height 27
click at [95, 157] on input "[PERSON_NAME]" at bounding box center [256, 155] width 457 height 27
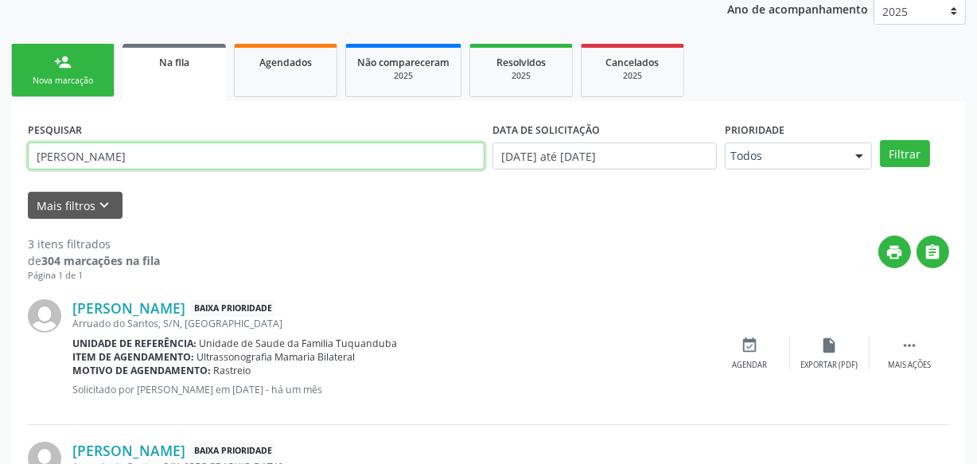
type input "[PERSON_NAME]"
click at [880, 140] on button "Filtrar" at bounding box center [905, 153] width 50 height 27
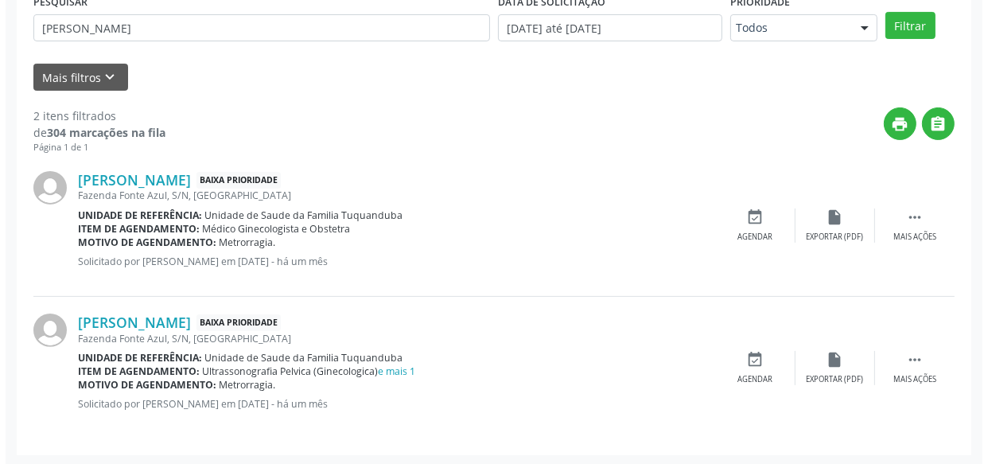
scroll to position [346, 0]
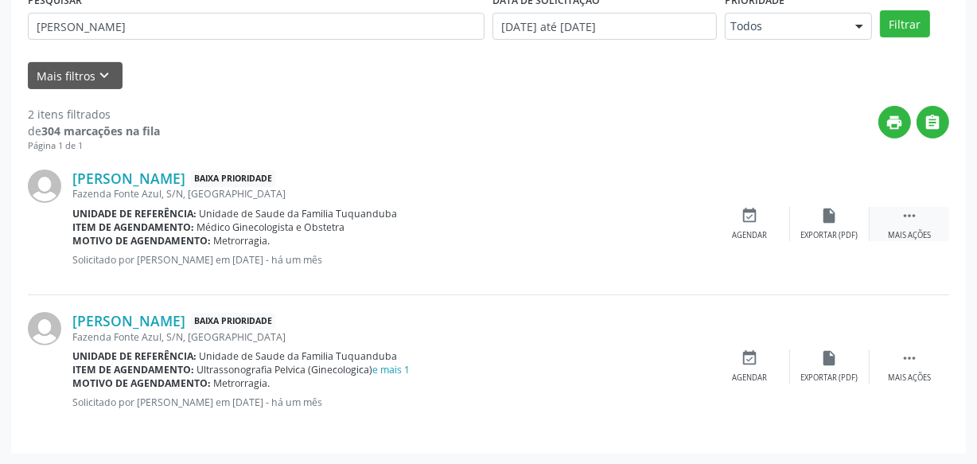
click at [908, 215] on icon "" at bounding box center [909, 216] width 18 height 18
click at [755, 216] on icon "cancel" at bounding box center [750, 216] width 18 height 18
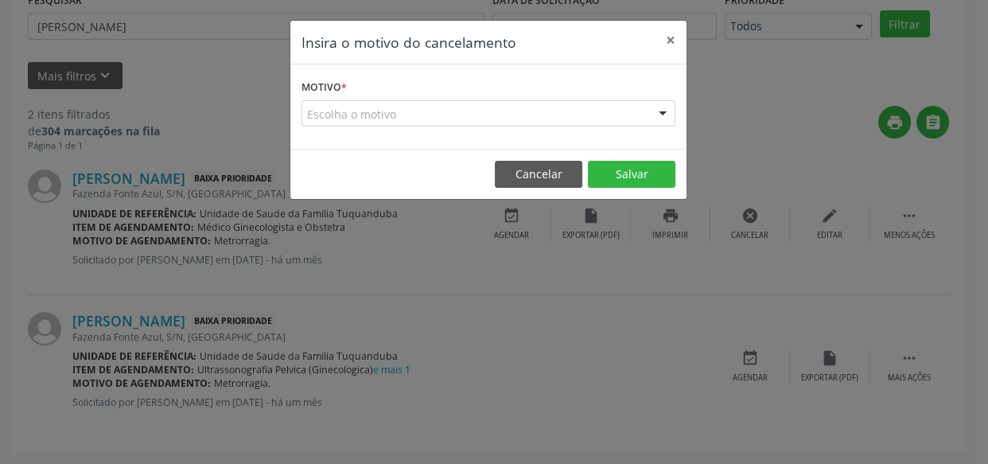
click at [529, 115] on div "Escolha o motivo" at bounding box center [488, 113] width 374 height 27
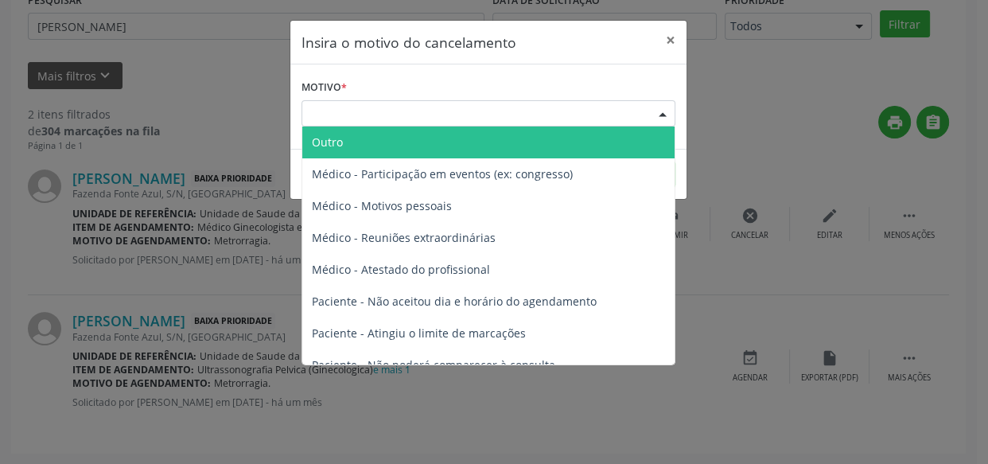
click at [386, 131] on span "Outro" at bounding box center [488, 142] width 372 height 32
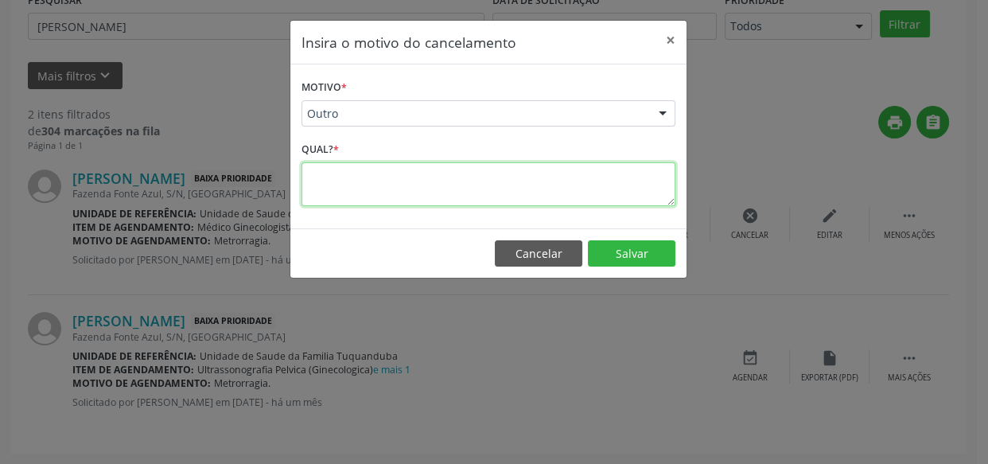
paste textarea "Exame já foi marcado para o dia [DATE]"
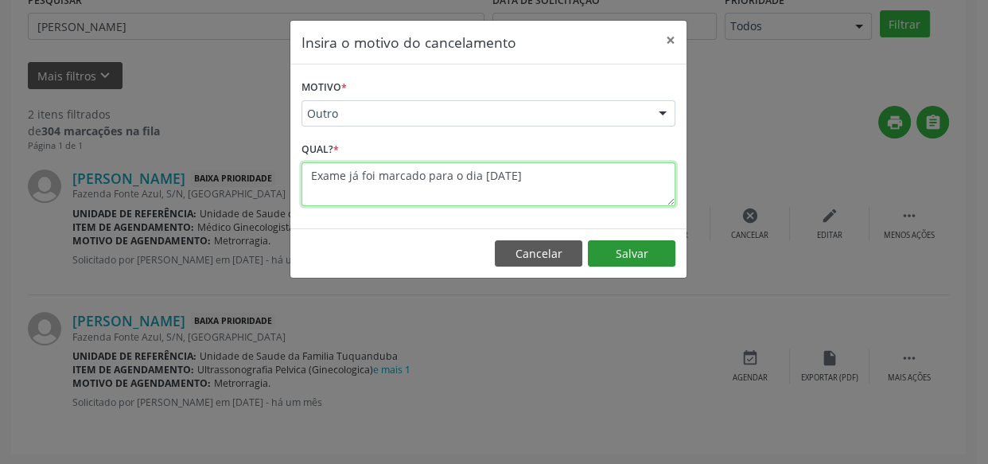
type textarea "Exame já foi marcado para o dia [DATE]"
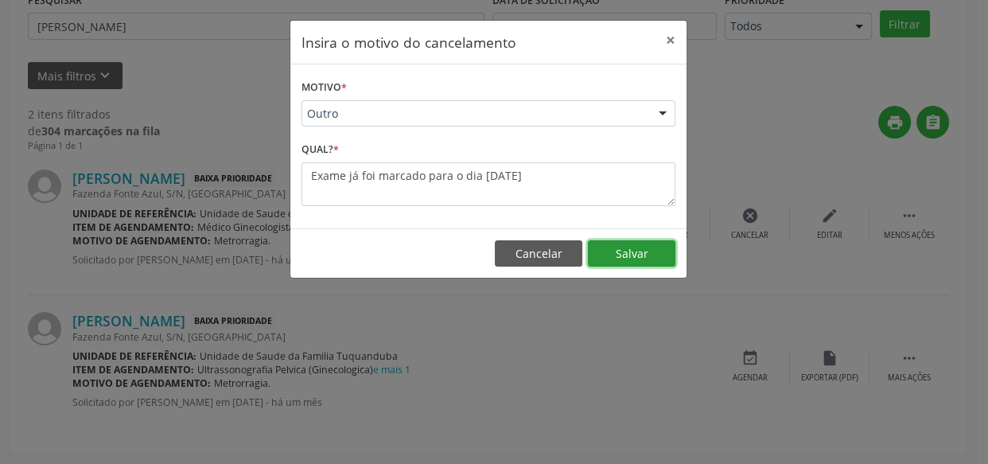
click at [633, 251] on button "Salvar" at bounding box center [632, 253] width 88 height 27
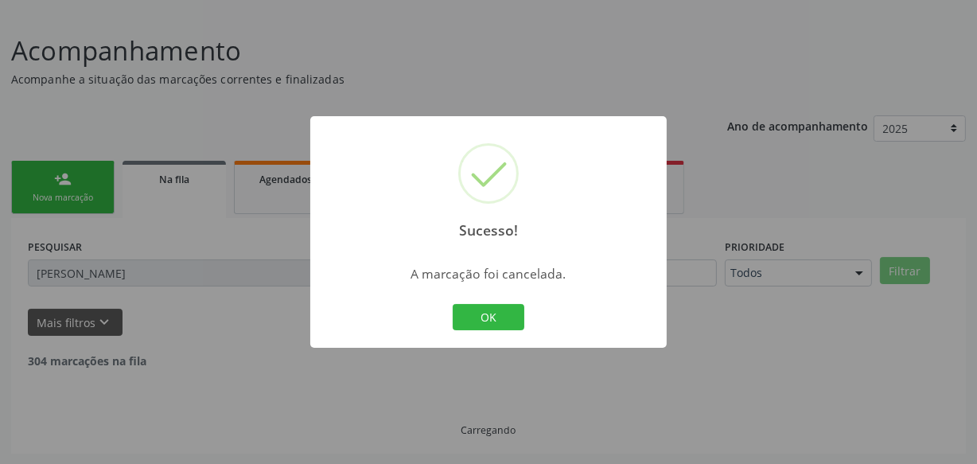
scroll to position [204, 0]
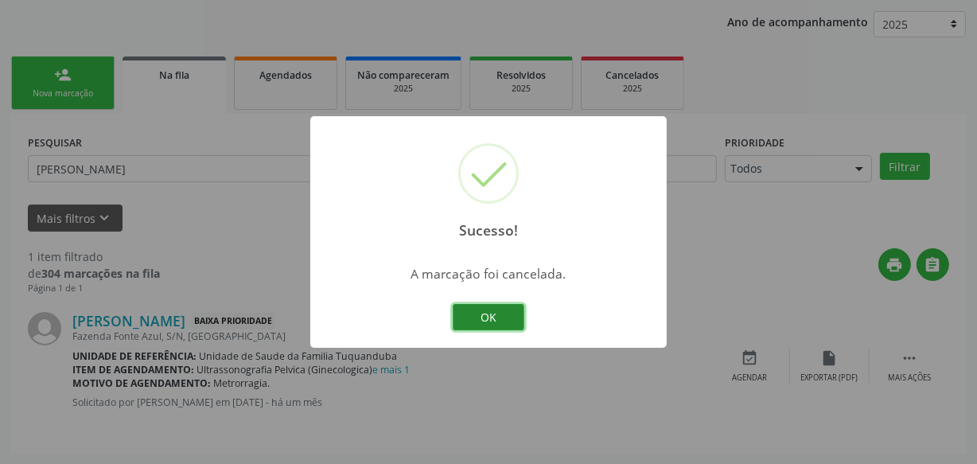
click at [476, 318] on button "OK" at bounding box center [489, 317] width 72 height 27
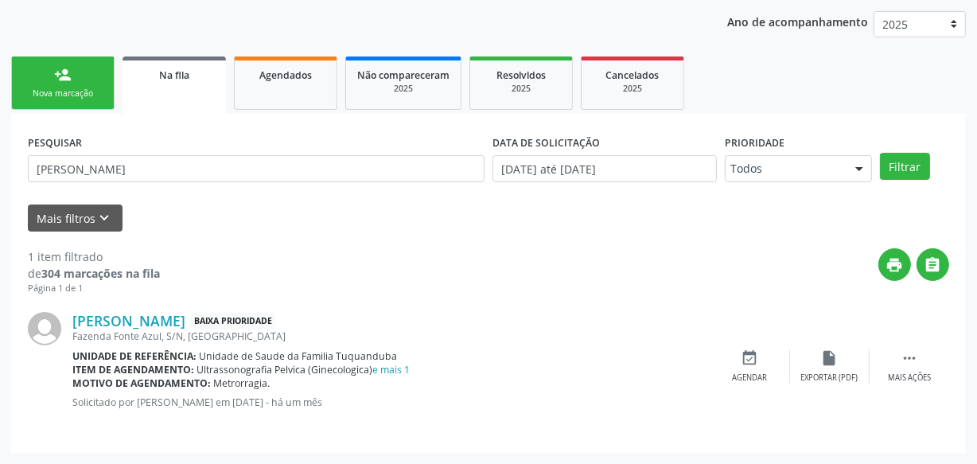
click at [47, 88] on div "Nova marcação" at bounding box center [63, 94] width 80 height 12
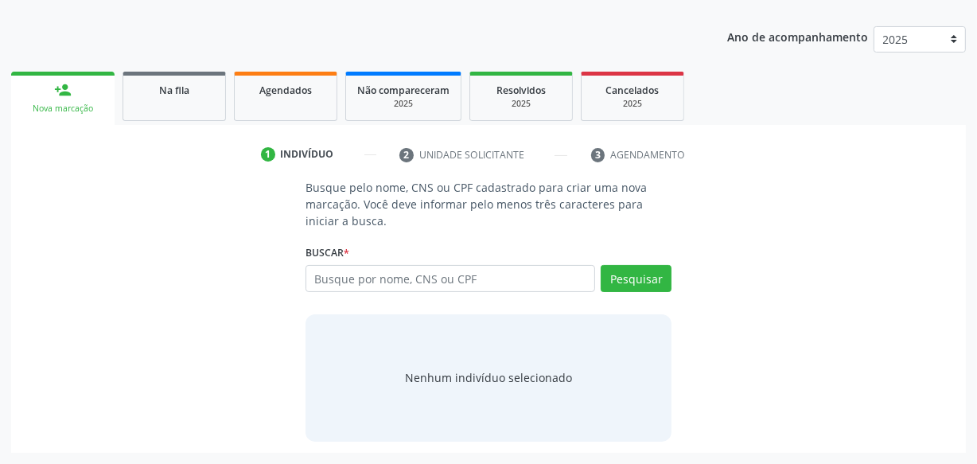
scroll to position [188, 0]
click at [168, 94] on span "Na fila" at bounding box center [174, 91] width 30 height 14
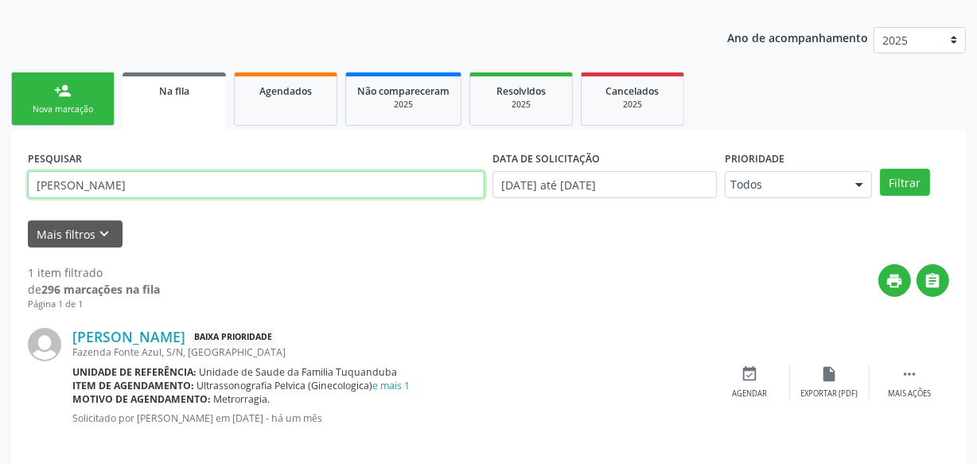
drag, startPoint x: 124, startPoint y: 182, endPoint x: 0, endPoint y: 193, distance: 124.6
click at [0, 193] on div "Acompanhamento Acompanhe a situação das marcações correntes e finalizadas Relat…" at bounding box center [488, 201] width 977 height 558
paste input "700001758071308"
type input "700001758071308"
click at [880, 169] on button "Filtrar" at bounding box center [905, 182] width 50 height 27
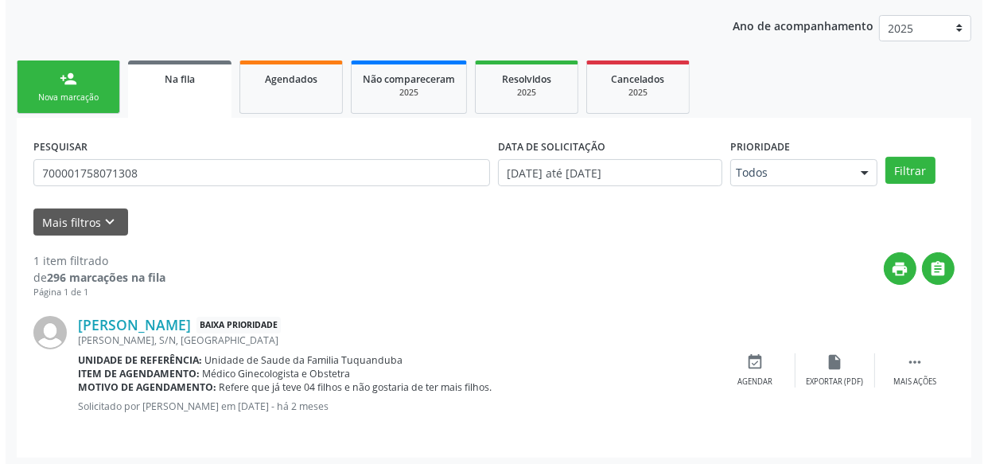
scroll to position [204, 0]
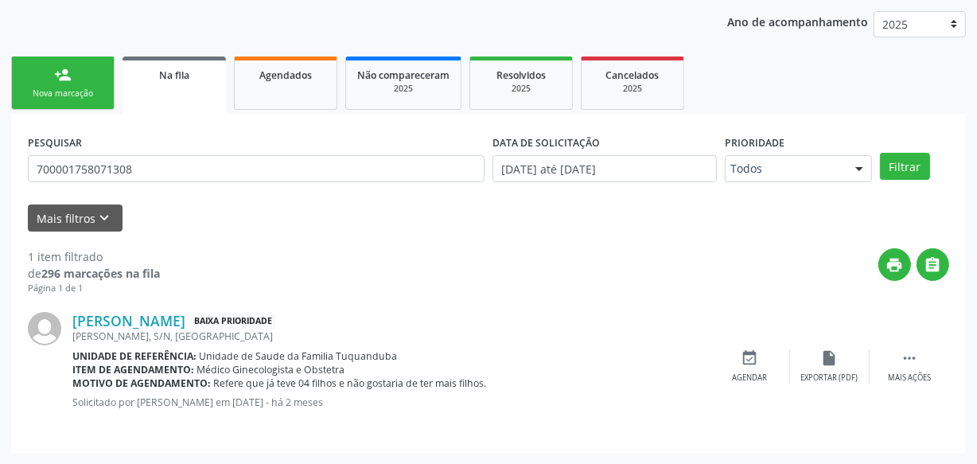
click at [954, 344] on div "PESQUISAR 700001758071308 DATA DE SOLICITAÇÃO [DATE] até [DATE] Prioridade Todo…" at bounding box center [488, 284] width 955 height 340
click at [937, 353] on div " Mais ações" at bounding box center [909, 366] width 80 height 34
click at [744, 354] on icon "cancel" at bounding box center [750, 358] width 18 height 18
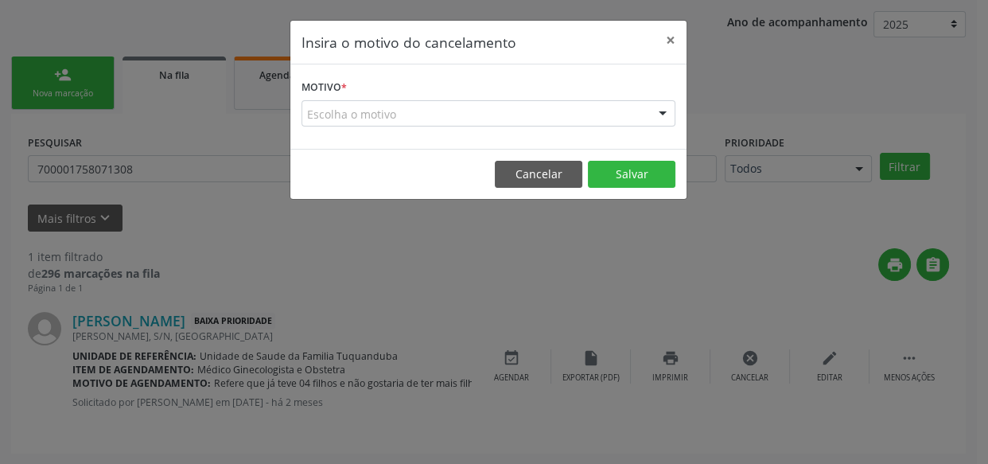
click at [502, 114] on div "Escolha o motivo" at bounding box center [488, 113] width 374 height 27
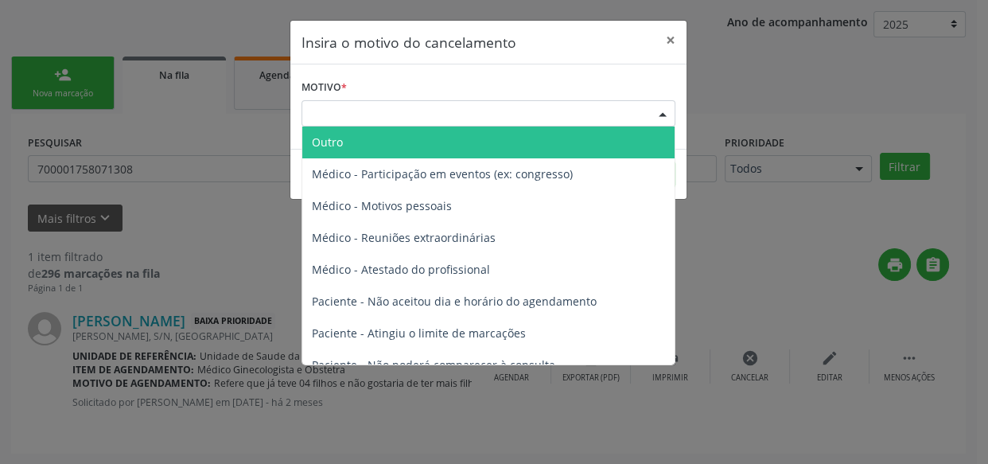
click at [429, 137] on span "Outro" at bounding box center [488, 142] width 372 height 32
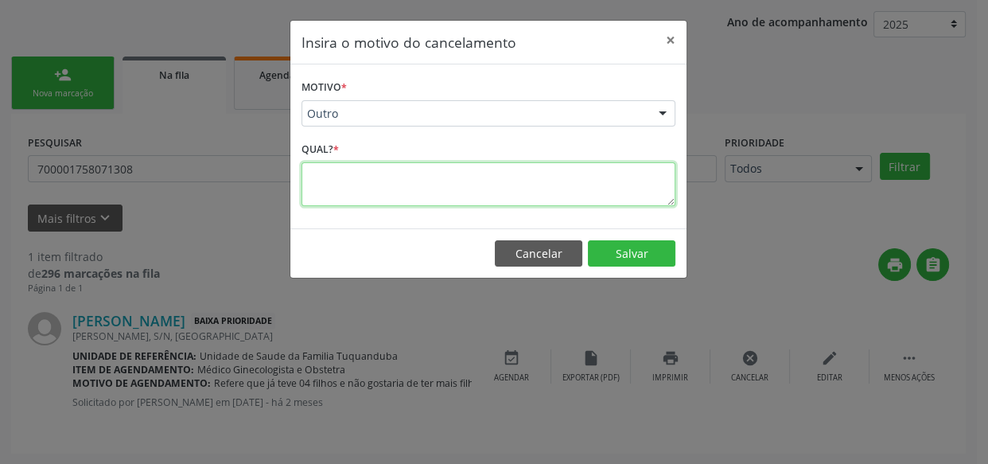
click at [423, 198] on textarea at bounding box center [488, 184] width 374 height 44
paste textarea "700001758071308"
type textarea "7"
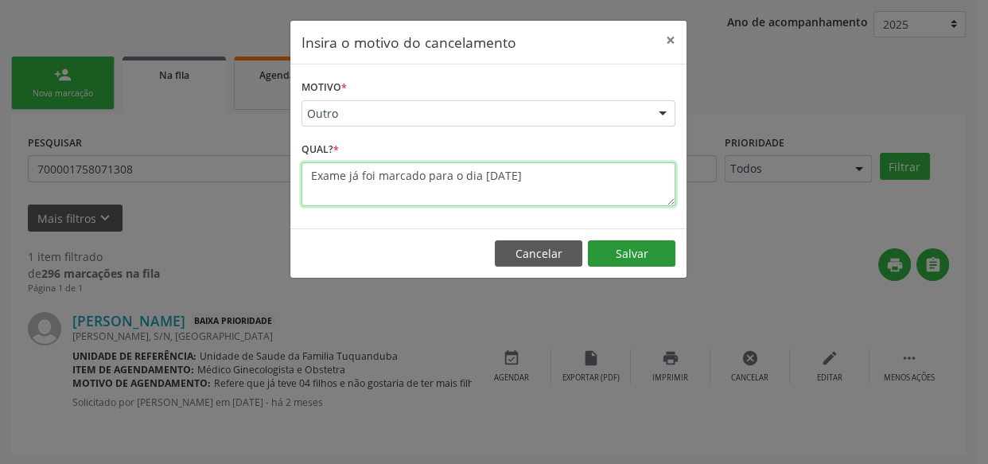
type textarea "Exame já foi marcado para o dia [DATE]"
click at [613, 258] on button "Salvar" at bounding box center [632, 253] width 88 height 27
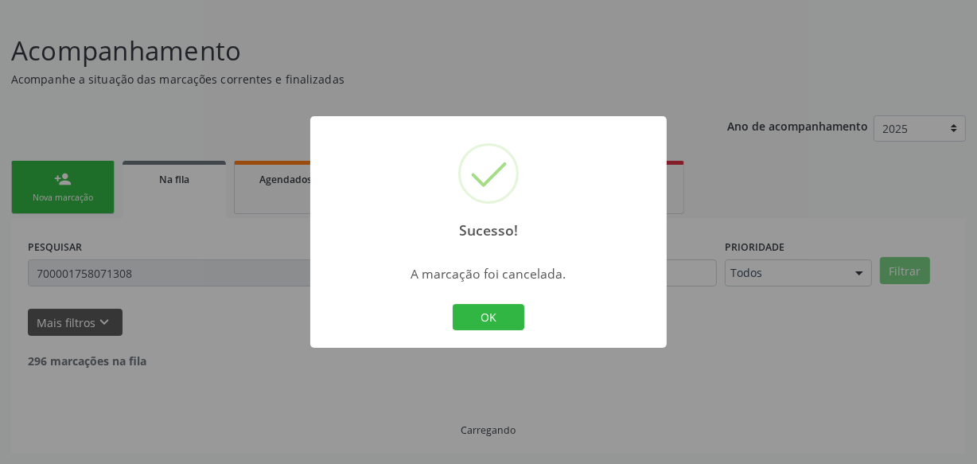
scroll to position [49, 0]
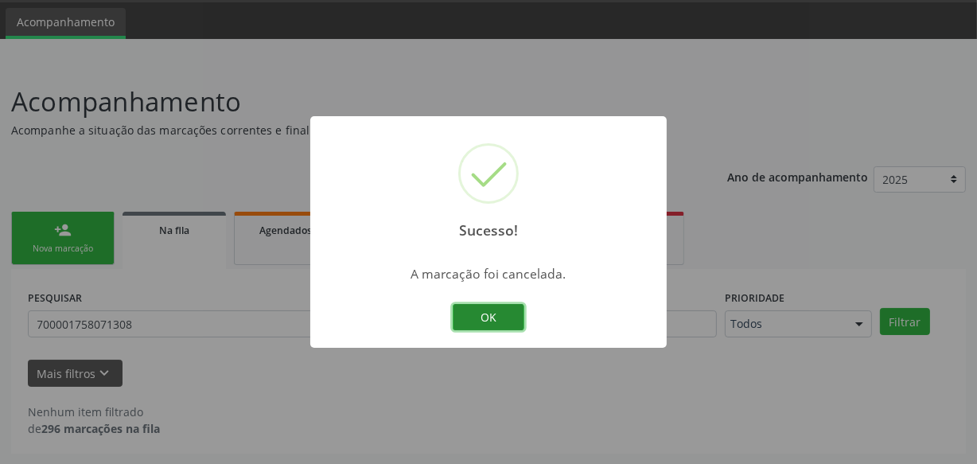
click at [497, 311] on button "OK" at bounding box center [489, 317] width 72 height 27
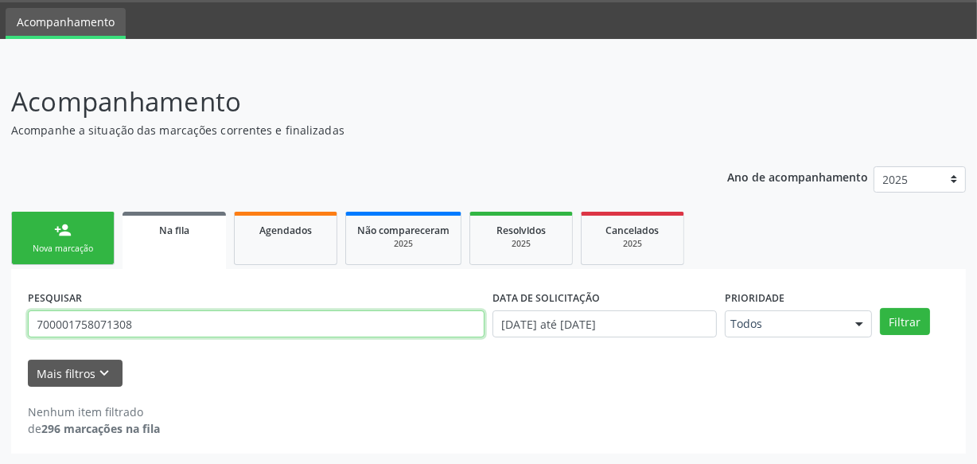
drag, startPoint x: 172, startPoint y: 317, endPoint x: 0, endPoint y: 322, distance: 171.9
click at [0, 322] on div "Acompanhamento Acompanhe a situação das marcações correntes e finalizadas Relat…" at bounding box center [488, 262] width 977 height 403
click at [880, 308] on button "Filtrar" at bounding box center [905, 321] width 50 height 27
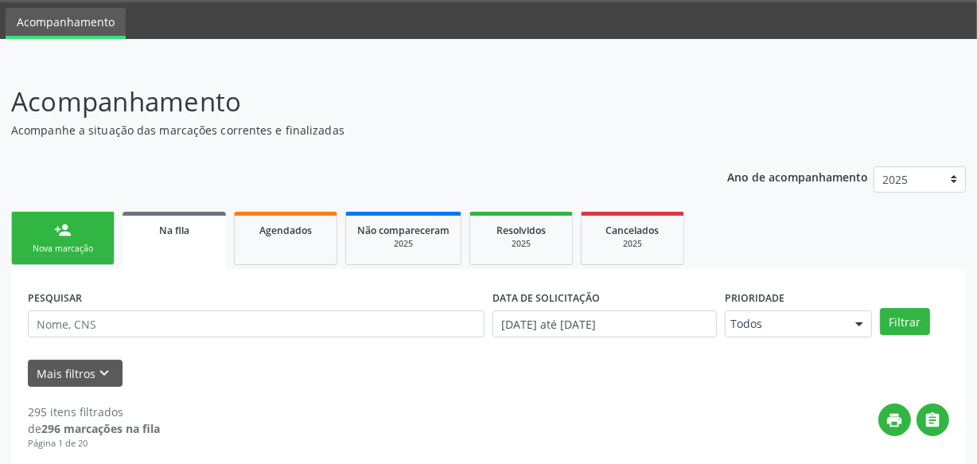
scroll to position [0, 0]
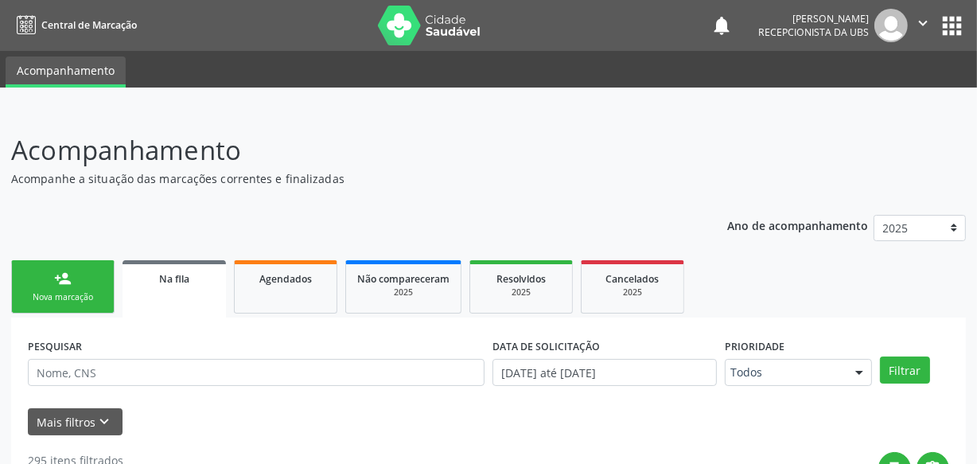
click at [107, 185] on p "Acompanhe a situação das marcações correntes e finalizadas" at bounding box center [345, 178] width 668 height 17
click at [923, 19] on icon "" at bounding box center [923, 23] width 18 height 18
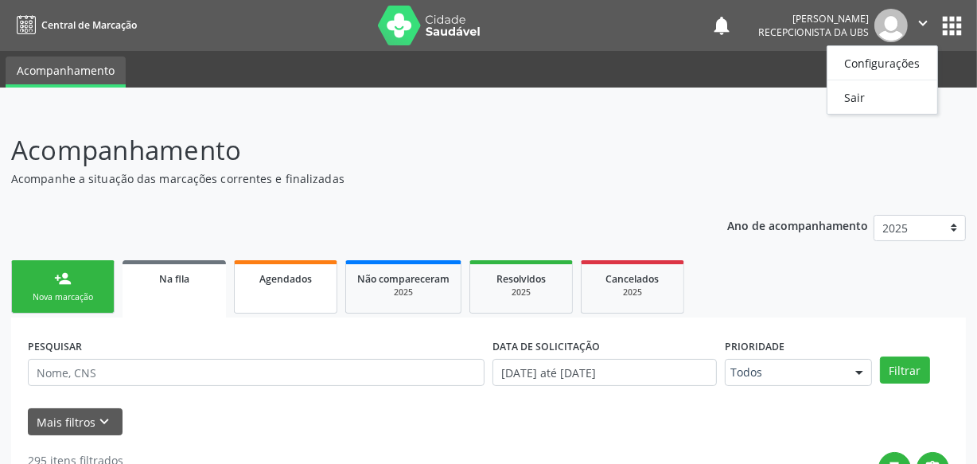
drag, startPoint x: 270, startPoint y: 310, endPoint x: 273, endPoint y: 299, distance: 11.6
click at [270, 309] on link "Agendados" at bounding box center [285, 286] width 103 height 53
select select "8"
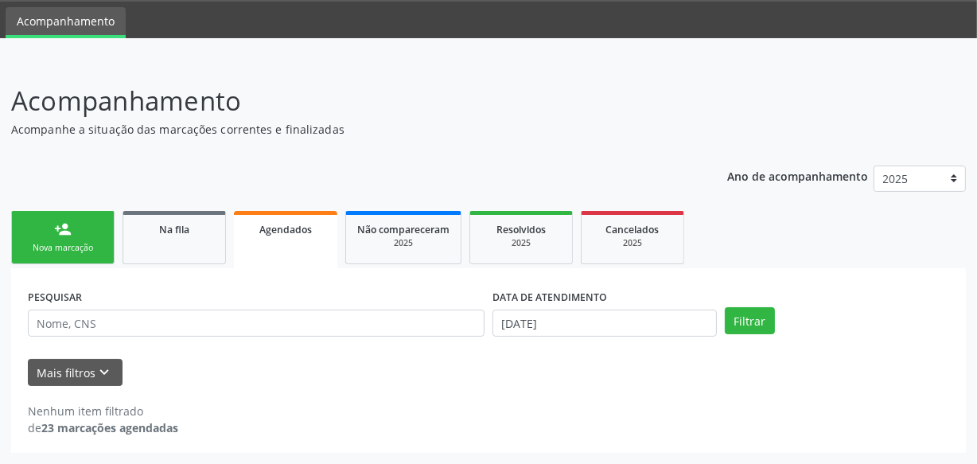
scroll to position [49, 0]
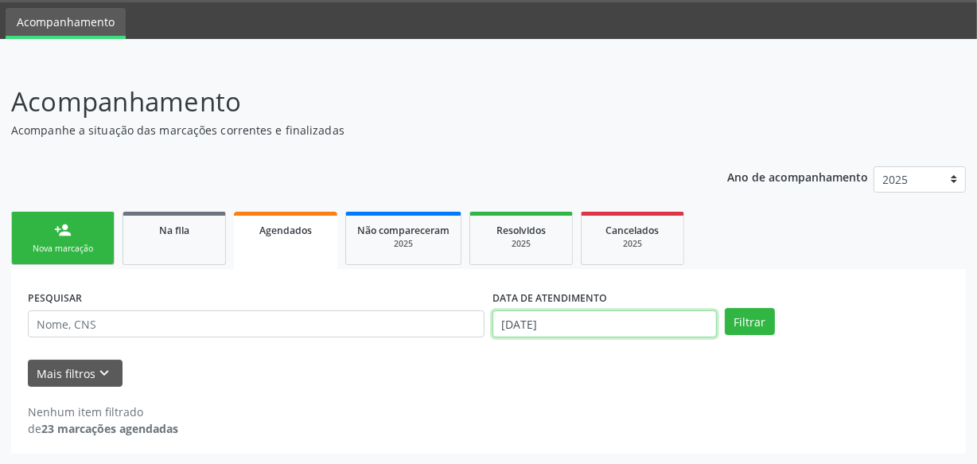
click at [603, 312] on input "[DATE]" at bounding box center [604, 323] width 224 height 27
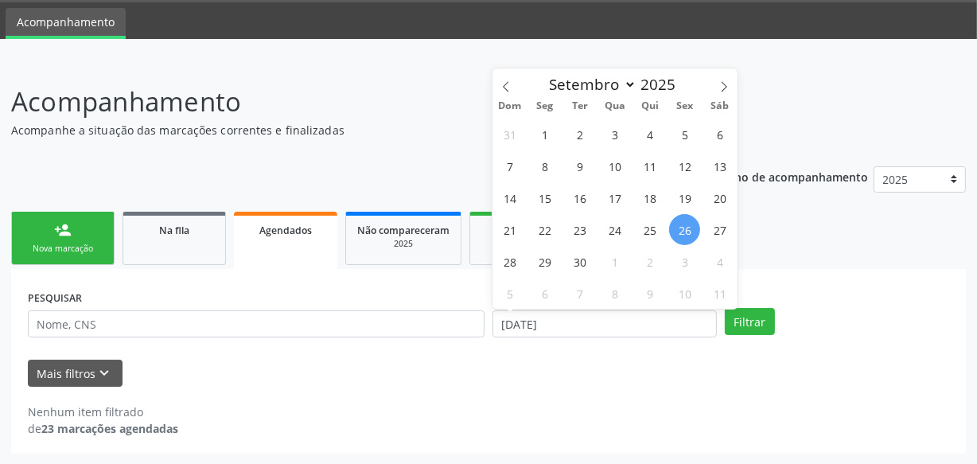
click at [685, 222] on span "26" at bounding box center [684, 229] width 31 height 31
type input "[DATE]"
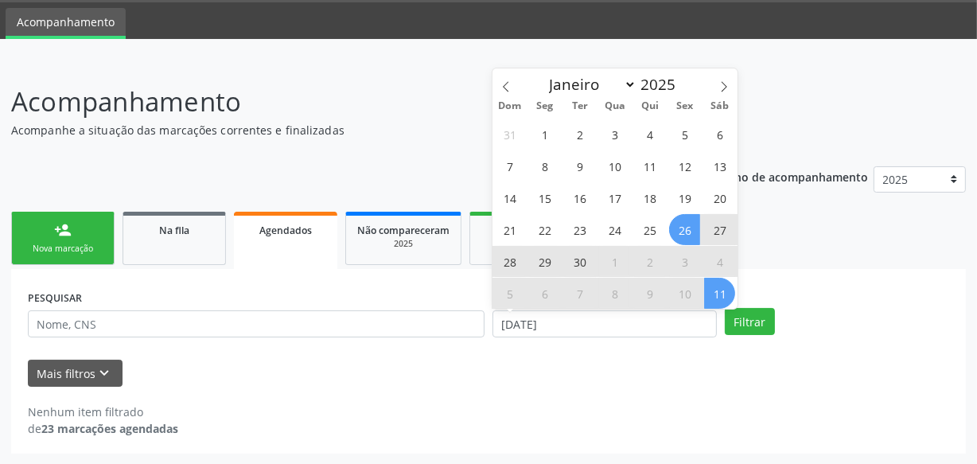
click at [722, 298] on span "11" at bounding box center [719, 293] width 31 height 31
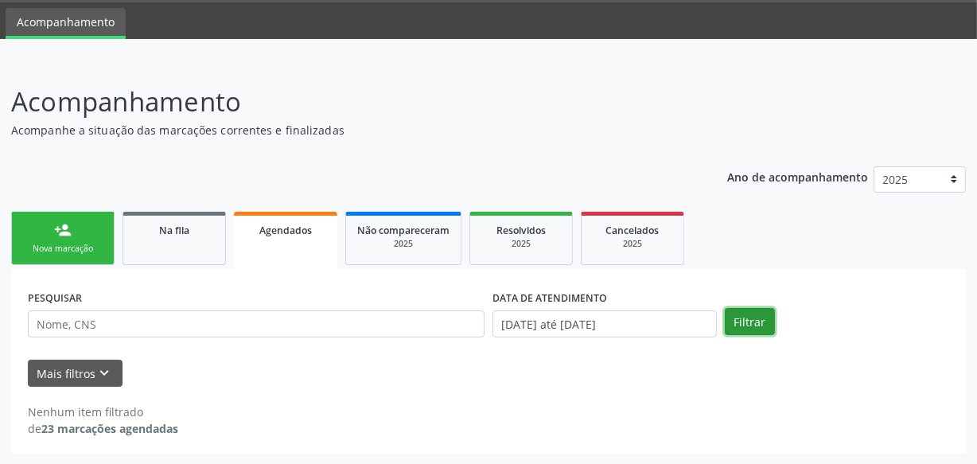
drag, startPoint x: 729, startPoint y: 315, endPoint x: 548, endPoint y: 338, distance: 182.0
click at [729, 318] on button "Filtrar" at bounding box center [750, 321] width 50 height 27
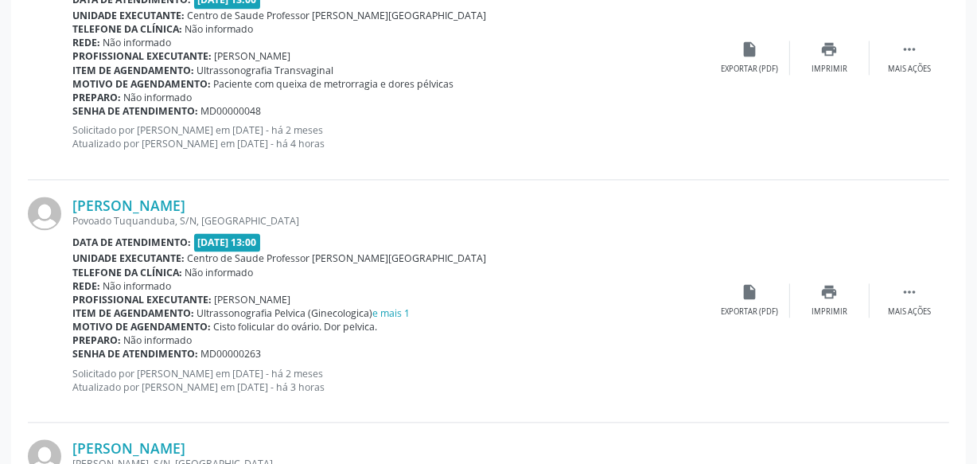
scroll to position [2848, 0]
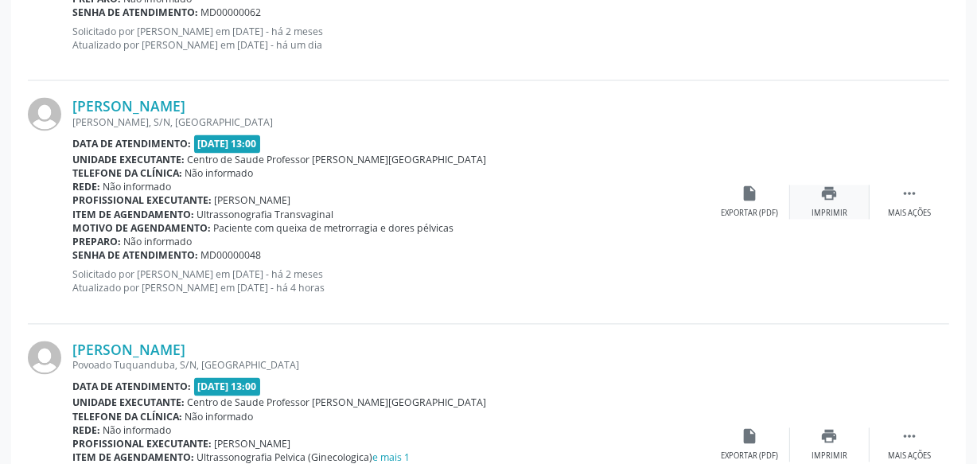
click at [829, 190] on icon "print" at bounding box center [830, 194] width 18 height 18
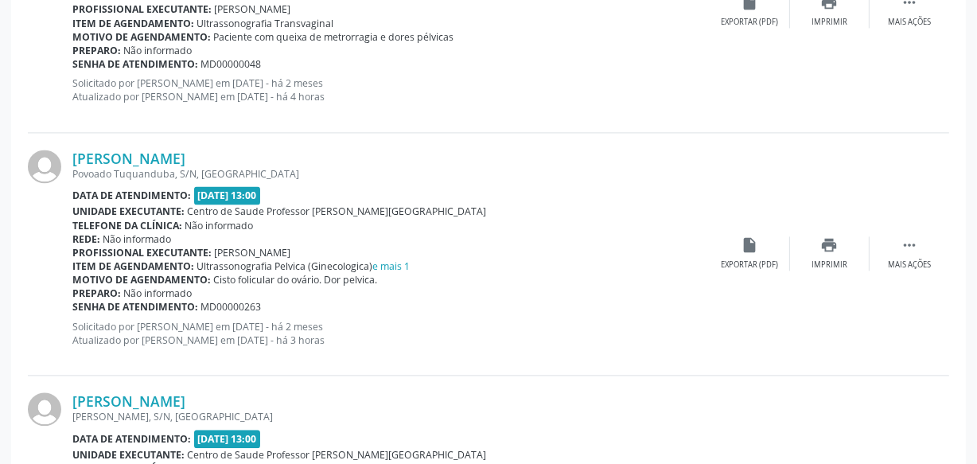
scroll to position [3064, 0]
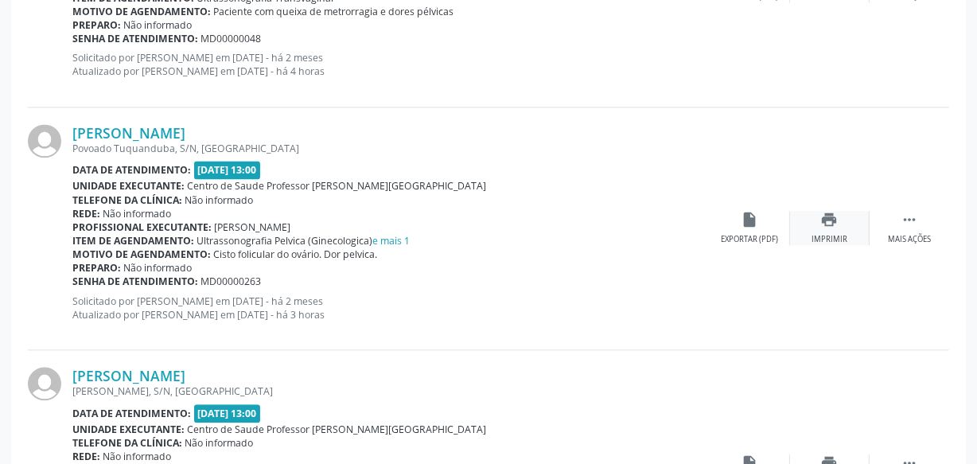
click at [827, 228] on div "print Imprimir" at bounding box center [830, 228] width 80 height 34
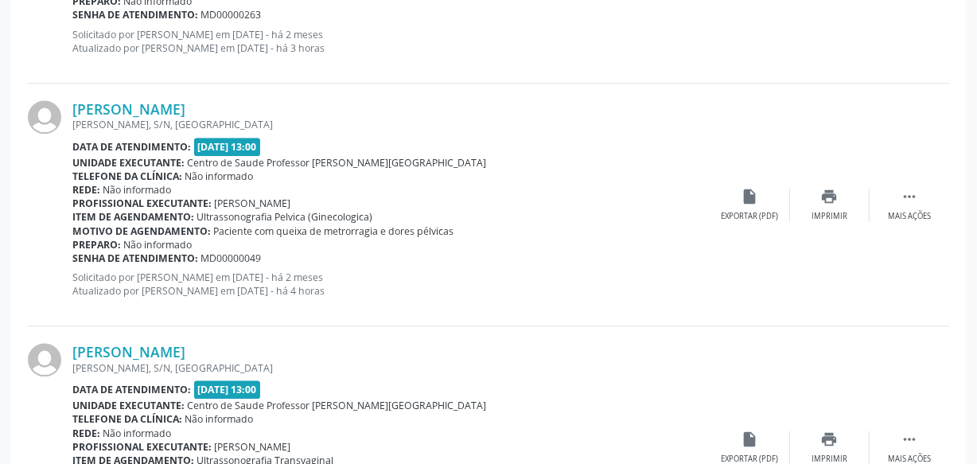
scroll to position [3354, 0]
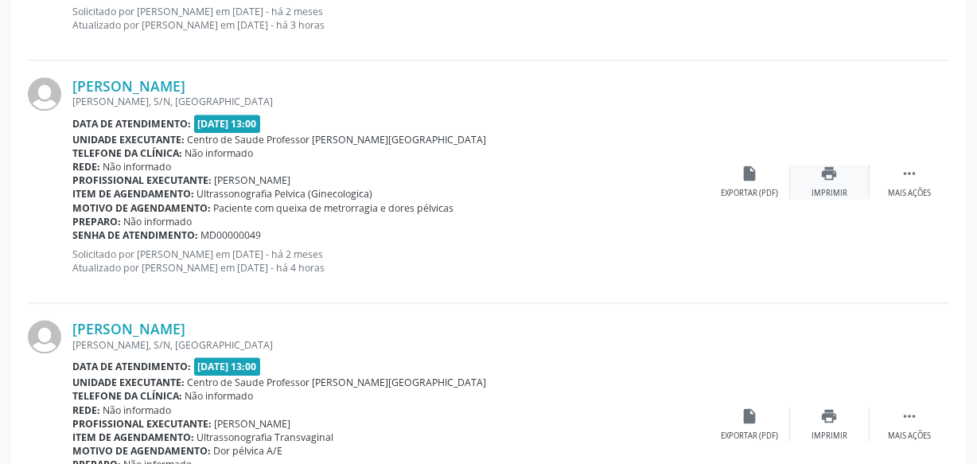
click at [834, 171] on icon "print" at bounding box center [830, 174] width 18 height 18
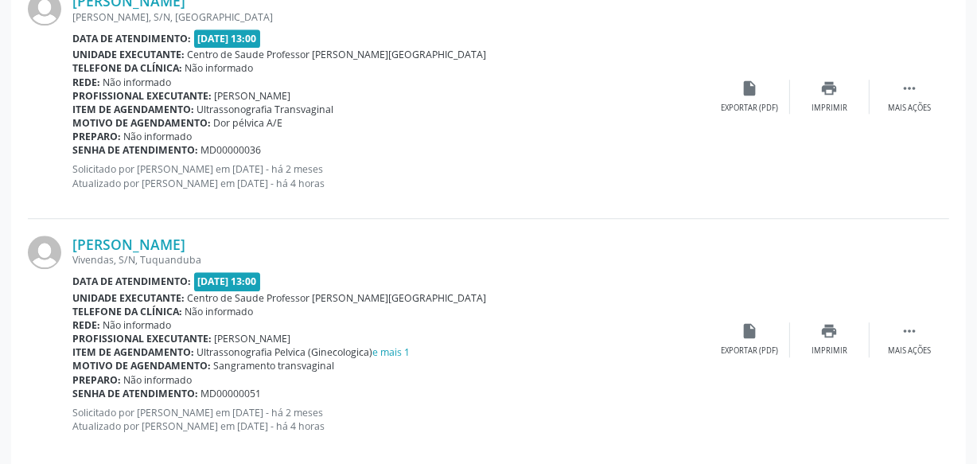
scroll to position [3702, 0]
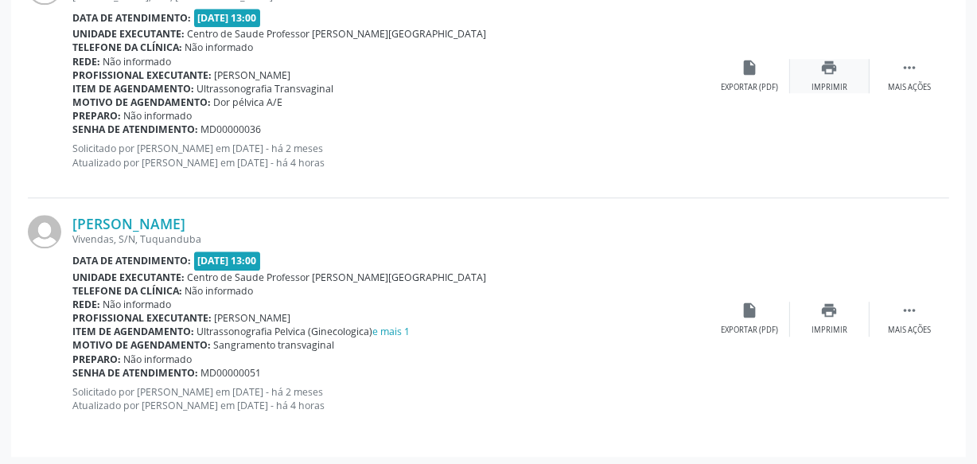
click at [814, 69] on div "print Imprimir" at bounding box center [830, 76] width 80 height 34
click at [822, 310] on icon "print" at bounding box center [830, 310] width 18 height 18
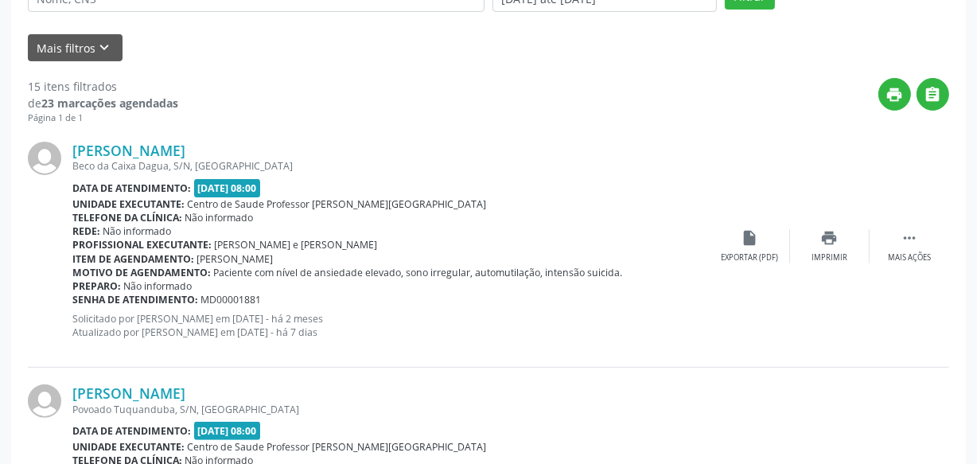
scroll to position [0, 0]
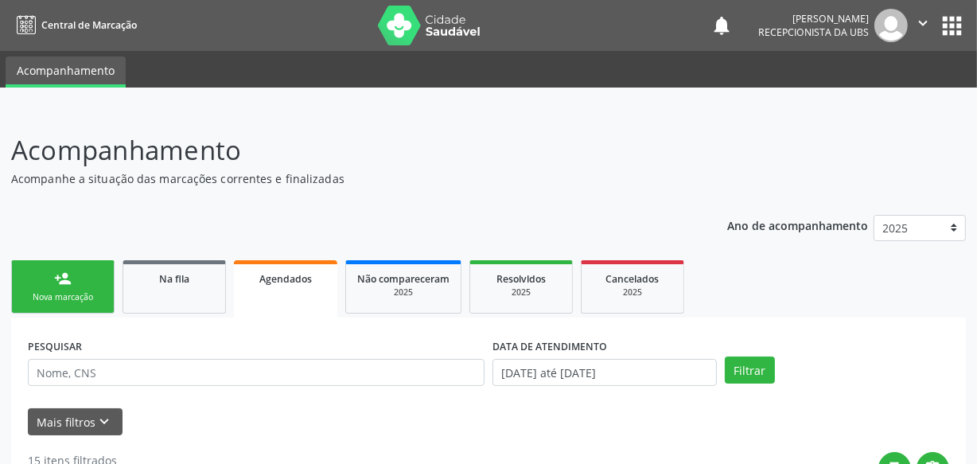
click at [916, 41] on button "" at bounding box center [923, 25] width 30 height 33
click at [884, 86] on link "Sair" at bounding box center [882, 97] width 110 height 22
